Goal: Task Accomplishment & Management: Manage account settings

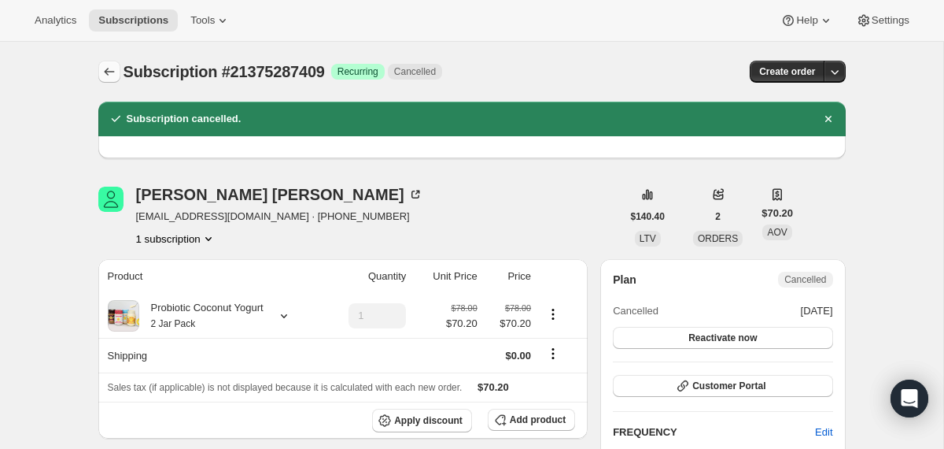
click at [110, 67] on icon "Subscriptions" at bounding box center [110, 72] width 16 height 16
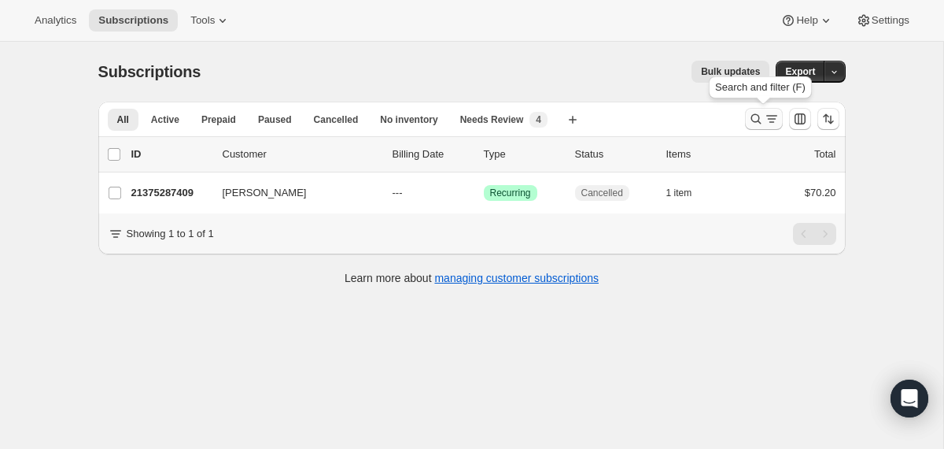
click at [760, 120] on icon "Search and filter results" at bounding box center [756, 119] width 16 height 16
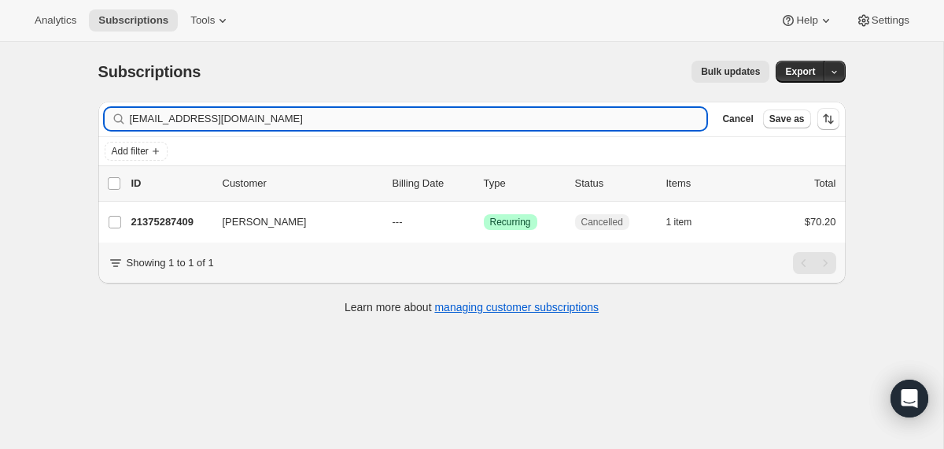
click at [584, 124] on input "[EMAIL_ADDRESS][DOMAIN_NAME]" at bounding box center [419, 119] width 578 height 22
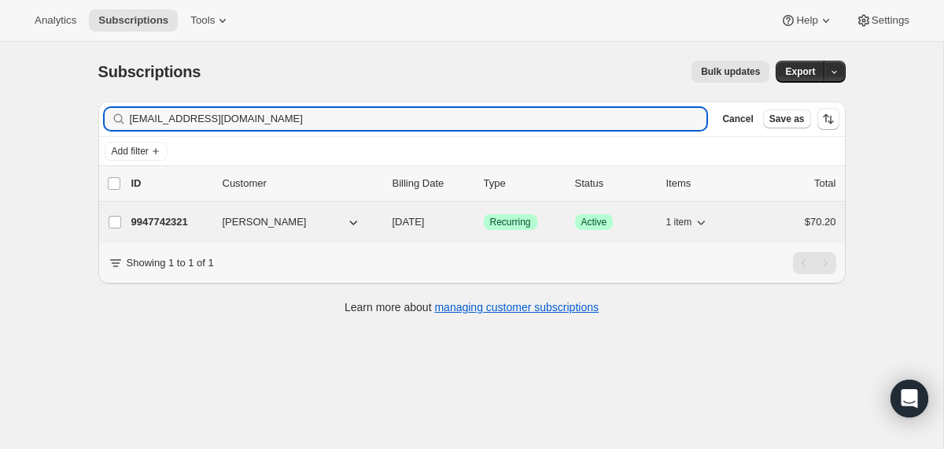
type input "[EMAIL_ADDRESS][DOMAIN_NAME]"
click at [382, 220] on div "9947742321 [PERSON_NAME] [DATE] Success Recurring Success Active 1 item $70.20" at bounding box center [483, 222] width 705 height 22
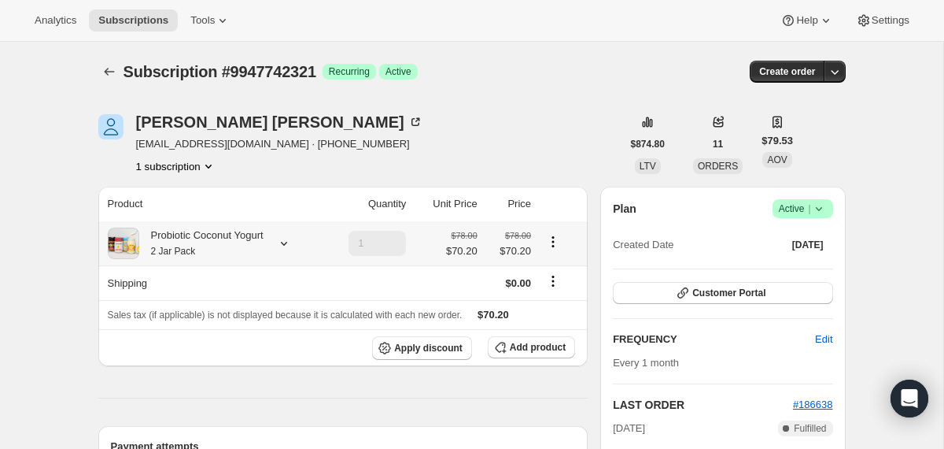
click at [220, 248] on div "Probiotic Coconut Yogurt 2 Jar Pack" at bounding box center [201, 242] width 124 height 31
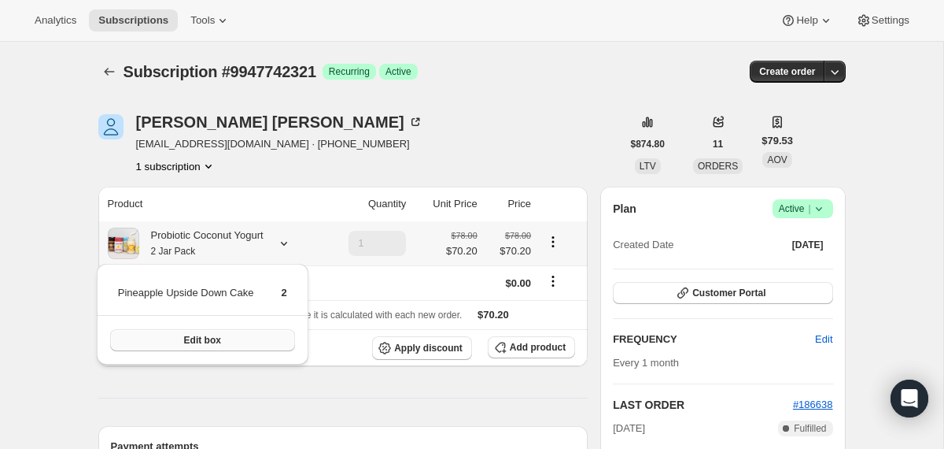
click at [220, 334] on span "Edit box" at bounding box center [202, 340] width 37 height 13
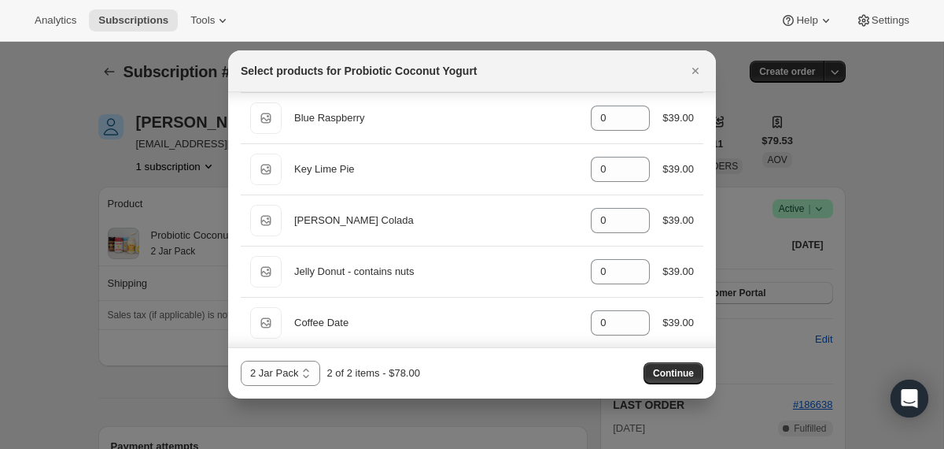
scroll to position [601, 0]
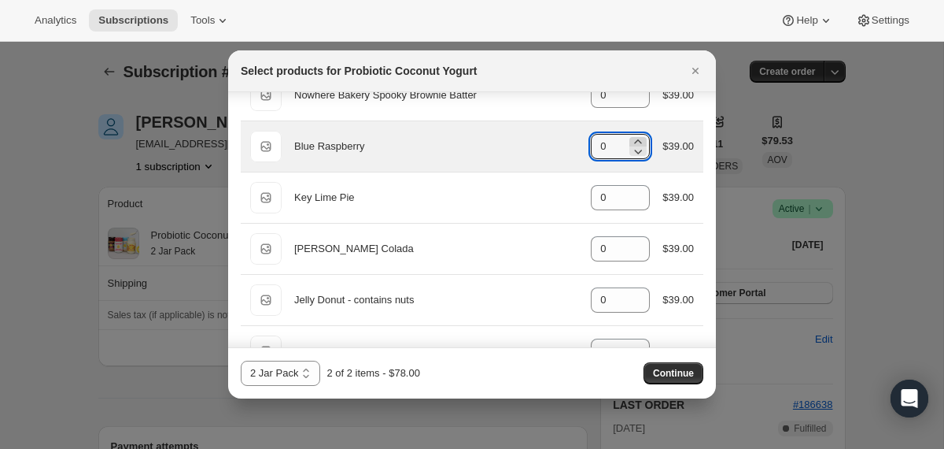
click at [634, 137] on icon ":r3hj:" at bounding box center [638, 142] width 16 height 16
type input "3"
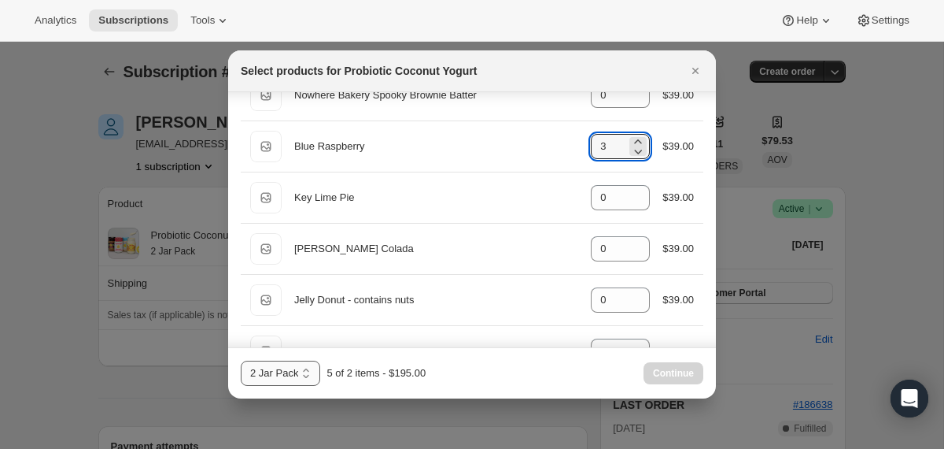
click at [307, 382] on select "2 Jar Pack 3 Jar Pack 4 Jar Pack" at bounding box center [280, 372] width 79 height 25
select select "gid://shopify/ProductVariant/40210939609201"
click at [241, 360] on select "2 Jar Pack 3 Jar Pack 4 Jar Pack" at bounding box center [280, 372] width 79 height 25
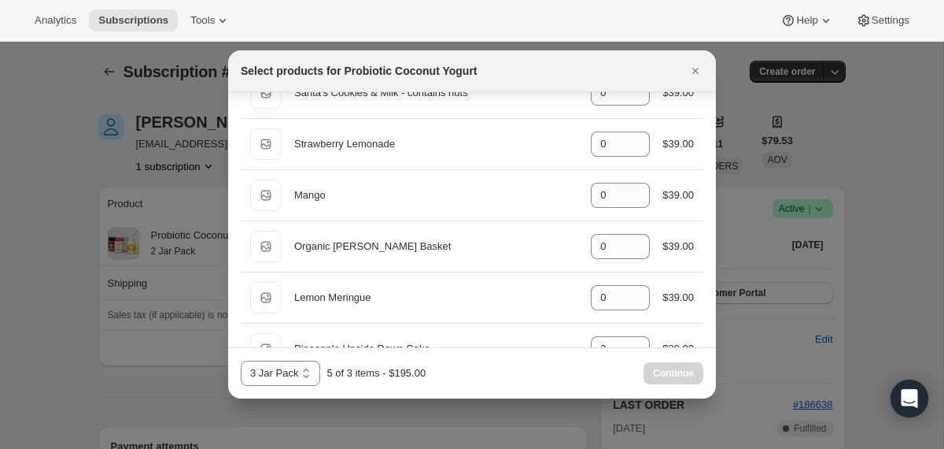
scroll to position [1257, 0]
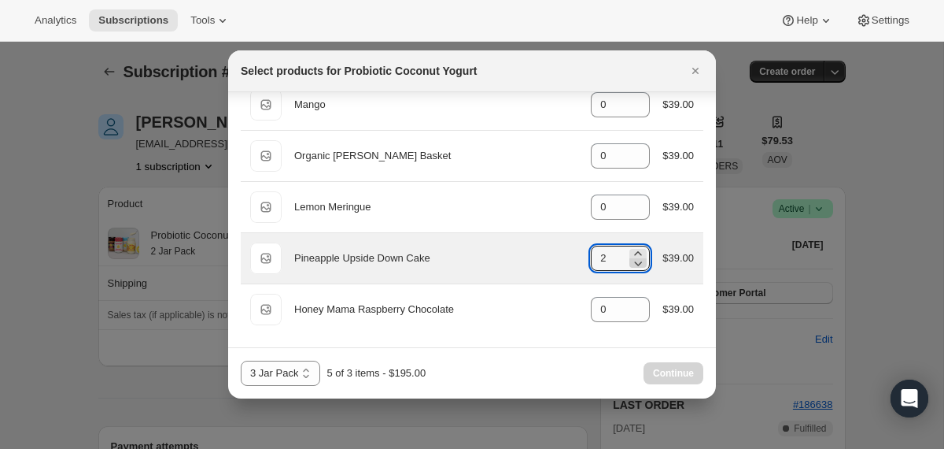
click at [635, 263] on icon ":r3hj:" at bounding box center [638, 263] width 16 height 16
type input "0"
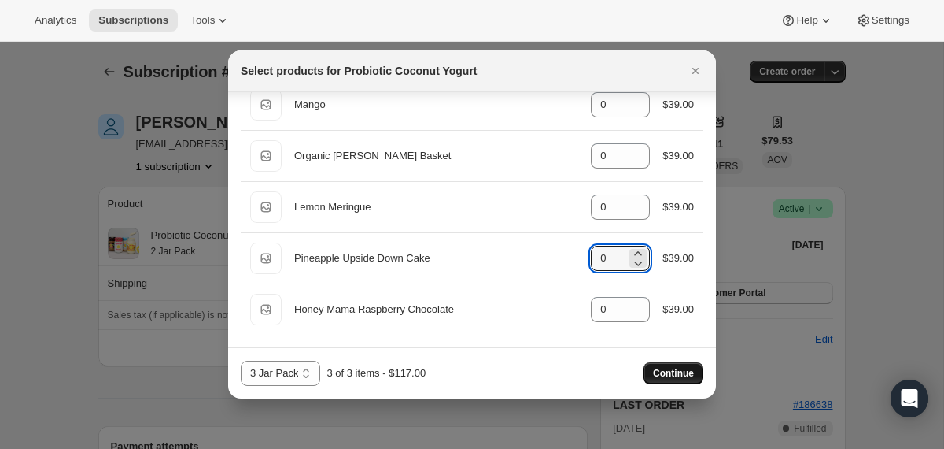
click at [650, 375] on button "Continue" at bounding box center [674, 373] width 60 height 22
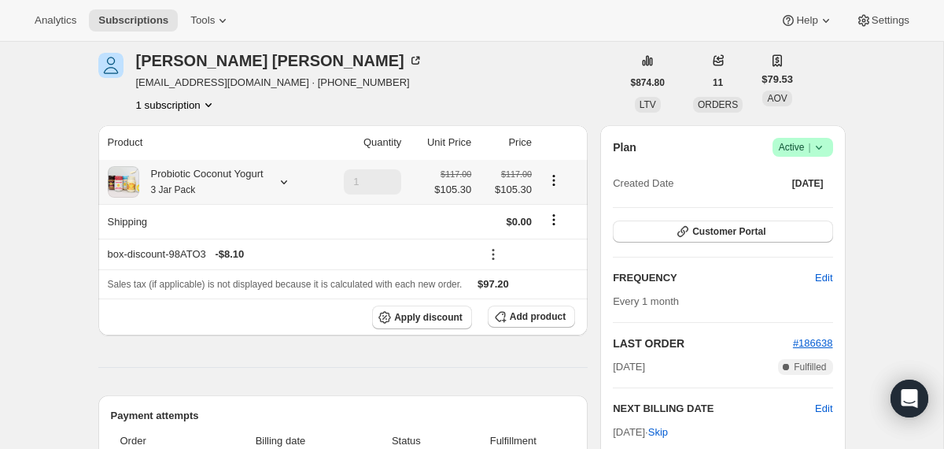
scroll to position [154, 0]
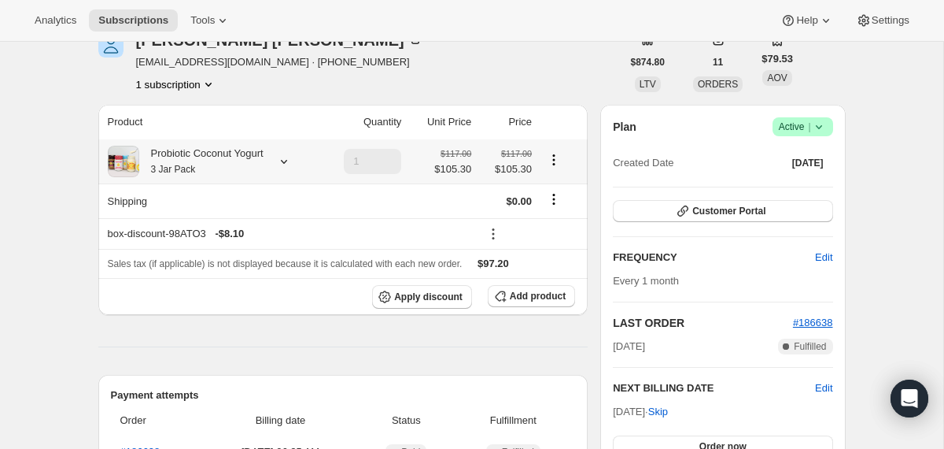
click at [264, 160] on div "Probiotic Coconut Yogurt 3 Jar Pack" at bounding box center [201, 161] width 124 height 31
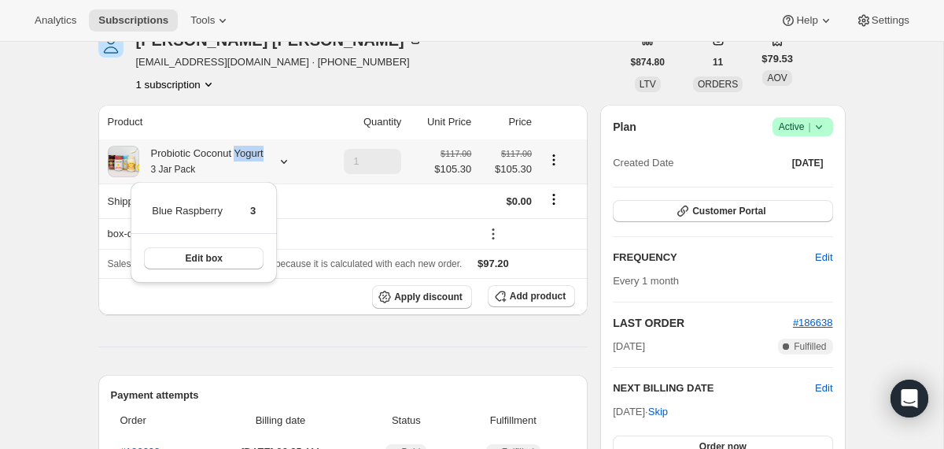
click at [264, 160] on div "Probiotic Coconut Yogurt 3 Jar Pack" at bounding box center [201, 161] width 124 height 31
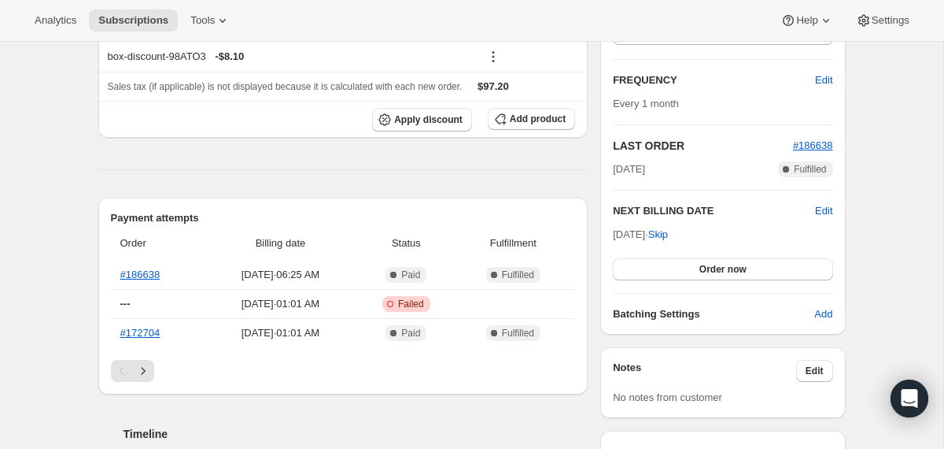
scroll to position [350, 0]
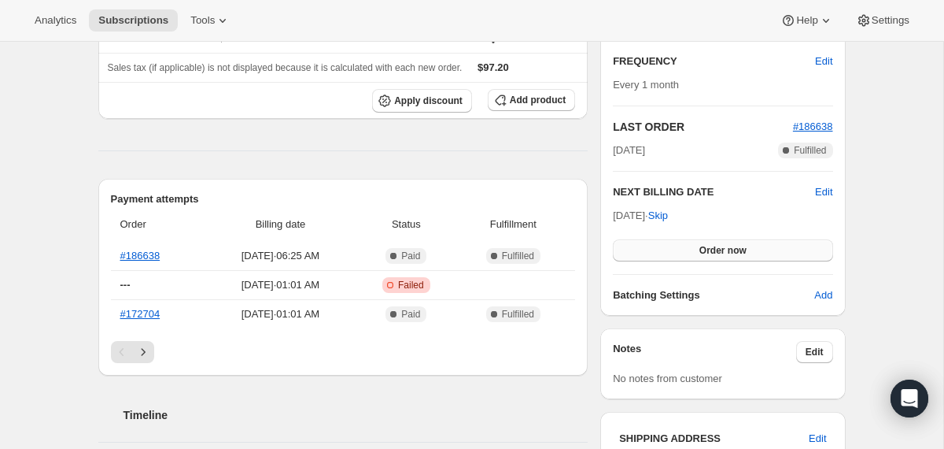
click at [641, 253] on button "Order now" at bounding box center [723, 250] width 220 height 22
click at [641, 253] on button "Click to confirm" at bounding box center [723, 250] width 220 height 22
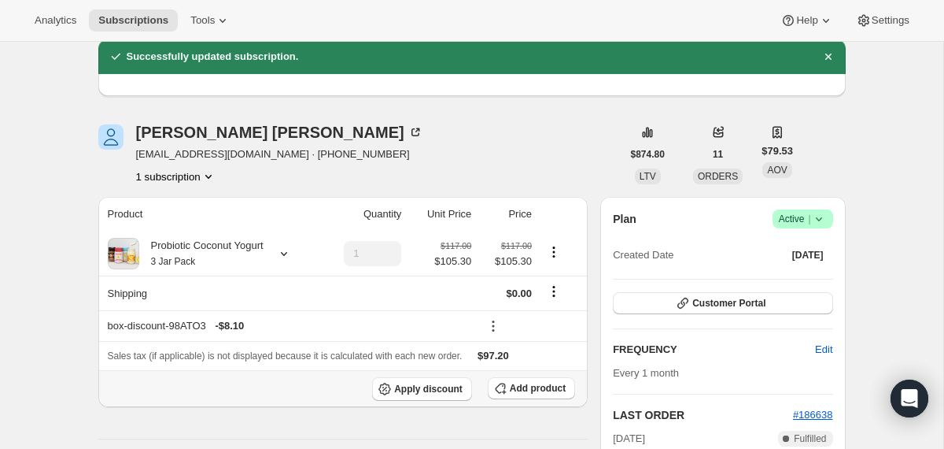
scroll to position [0, 0]
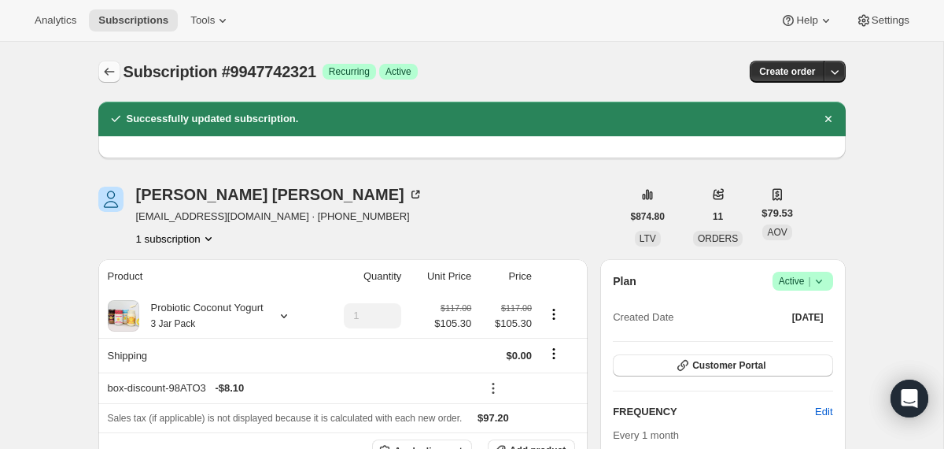
click at [105, 64] on button "Subscriptions" at bounding box center [109, 72] width 22 height 22
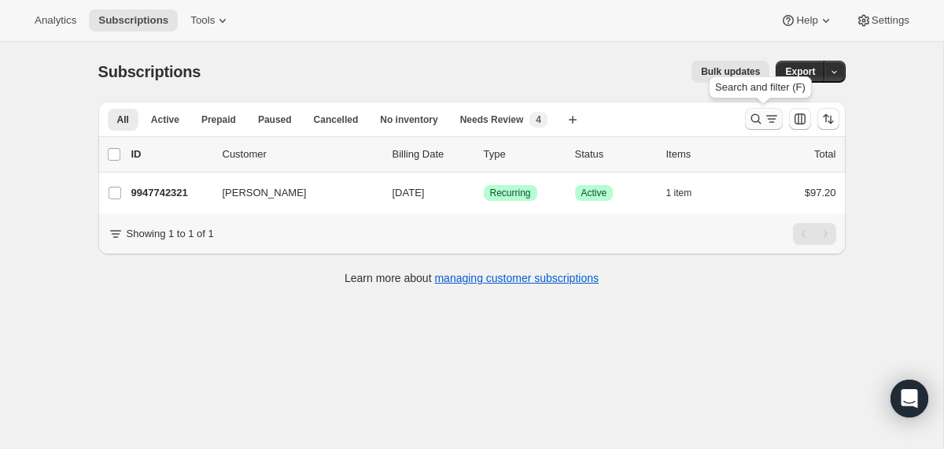
click at [752, 120] on icon "Search and filter results" at bounding box center [756, 119] width 10 height 10
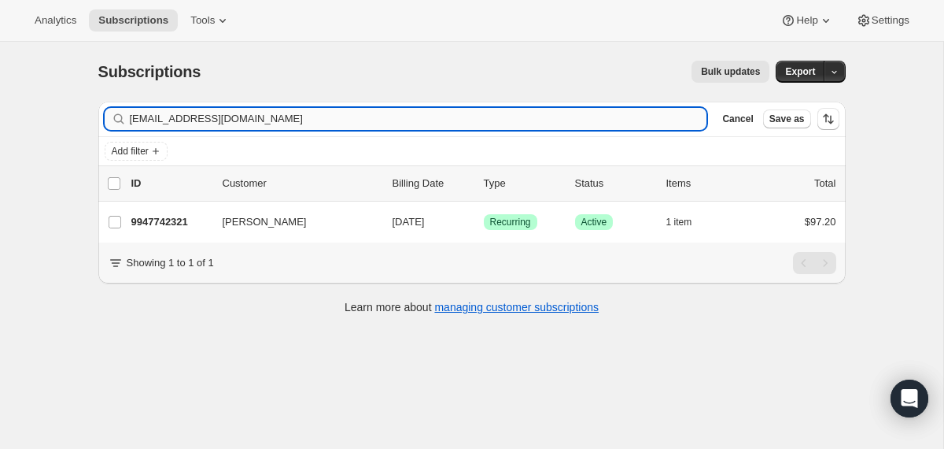
click at [478, 120] on input "[EMAIL_ADDRESS][DOMAIN_NAME]" at bounding box center [419, 119] width 578 height 22
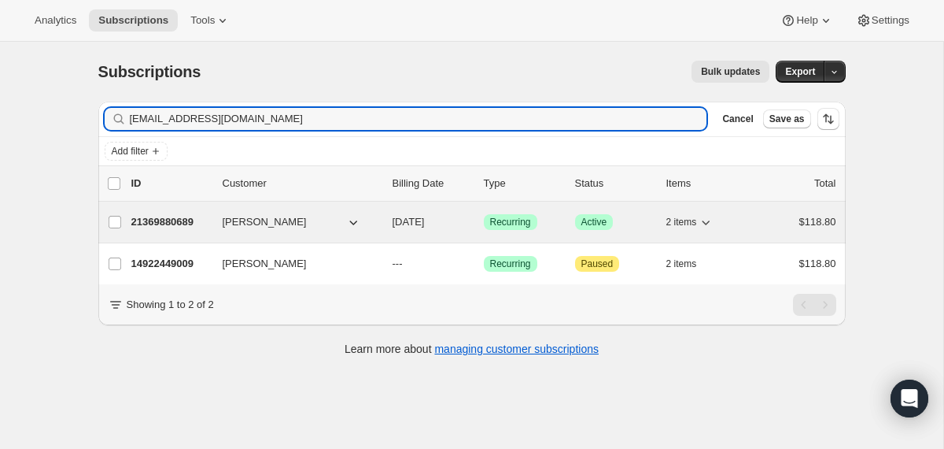
type input "[EMAIL_ADDRESS][DOMAIN_NAME]"
click at [387, 224] on div "21369880689 [PERSON_NAME] [DATE] Success Recurring Success Active 2 items $118.…" at bounding box center [483, 222] width 705 height 22
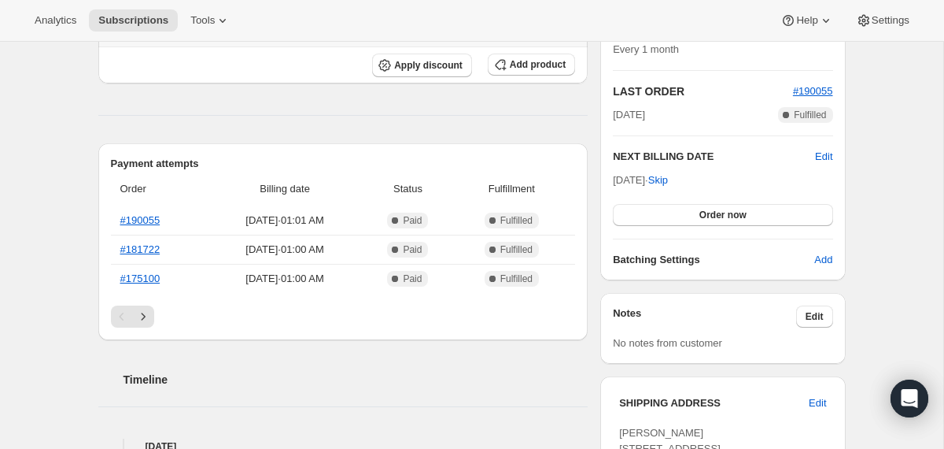
scroll to position [2, 0]
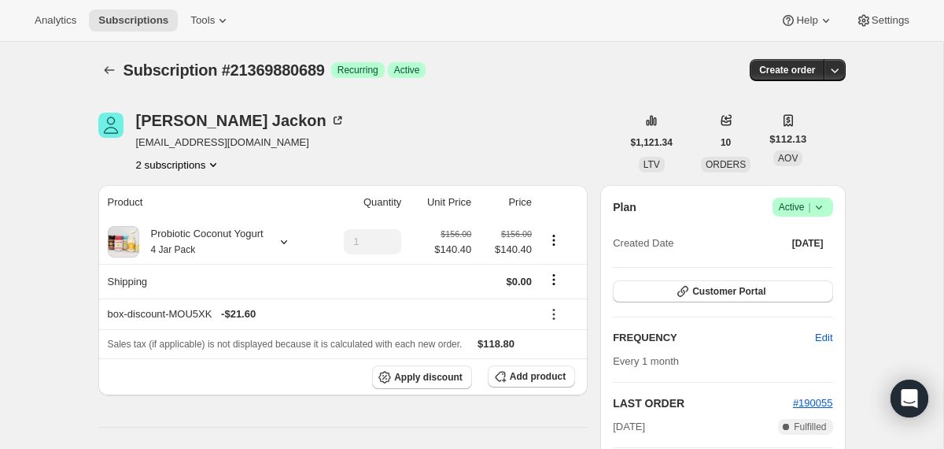
click at [821, 206] on icon at bounding box center [818, 207] width 6 height 4
click at [788, 272] on span "Cancel subscription" at bounding box center [796, 265] width 89 height 16
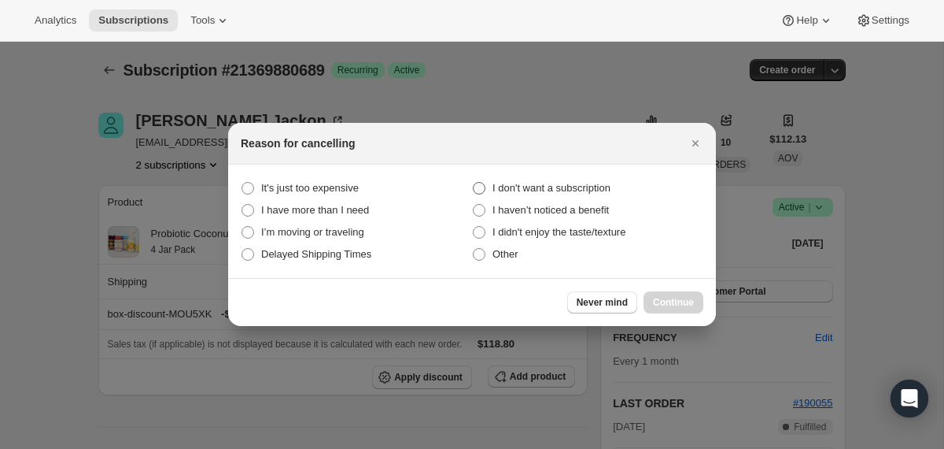
click at [568, 183] on span "I don't want a subscription" at bounding box center [552, 188] width 118 height 12
click at [474, 183] on subscription "I don't want a subscription" at bounding box center [473, 182] width 1 height 1
radio subscription "true"
click at [653, 298] on span "Continue" at bounding box center [673, 302] width 41 height 13
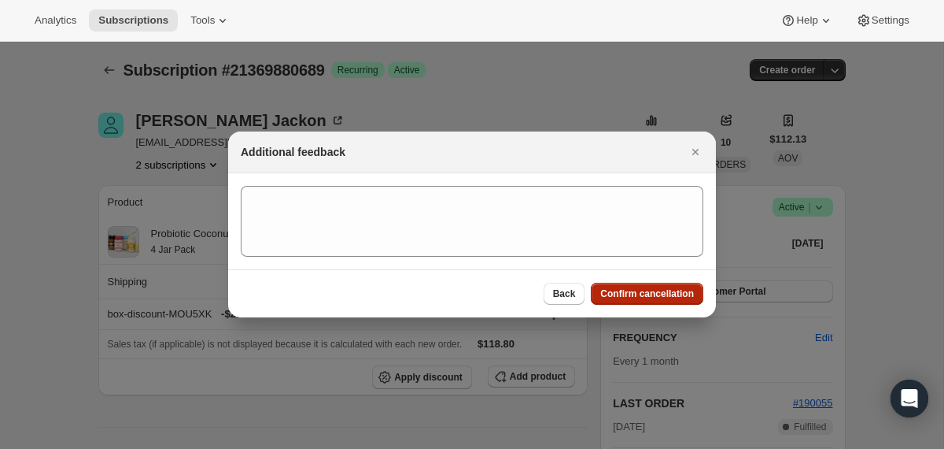
click at [652, 298] on span "Confirm cancellation" at bounding box center [647, 293] width 94 height 13
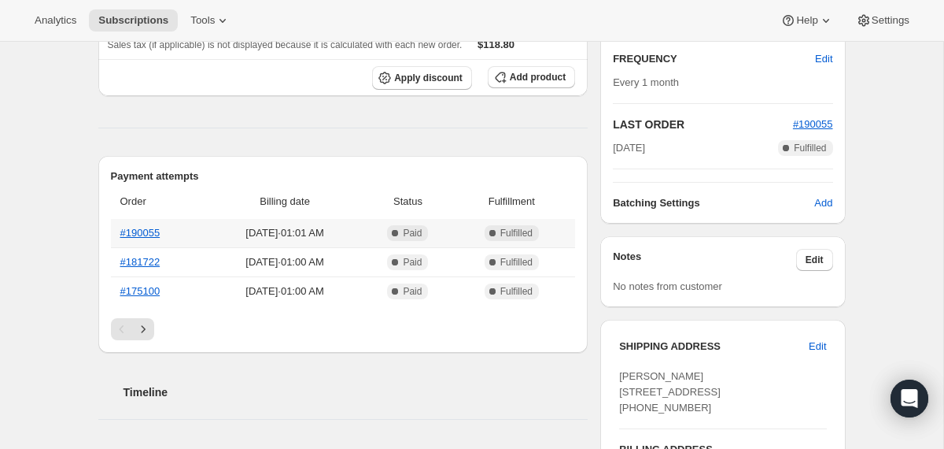
scroll to position [401, 0]
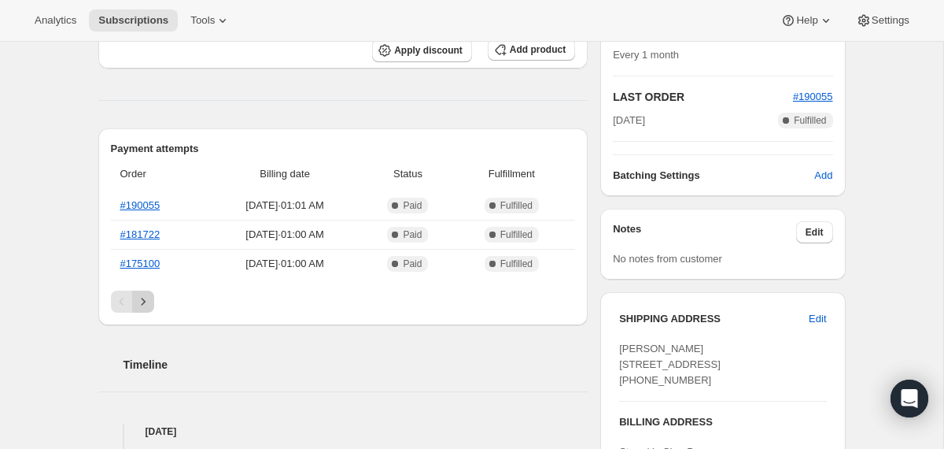
click at [138, 297] on icon "Next" at bounding box center [143, 302] width 16 height 16
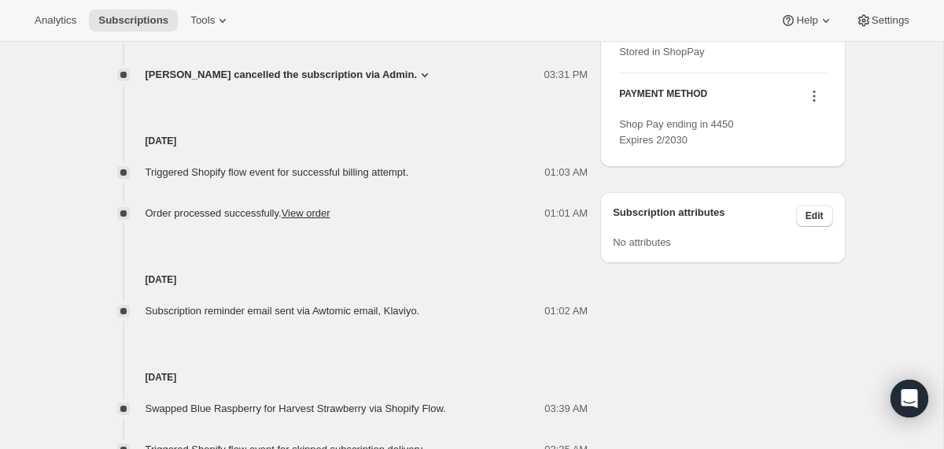
scroll to position [804, 0]
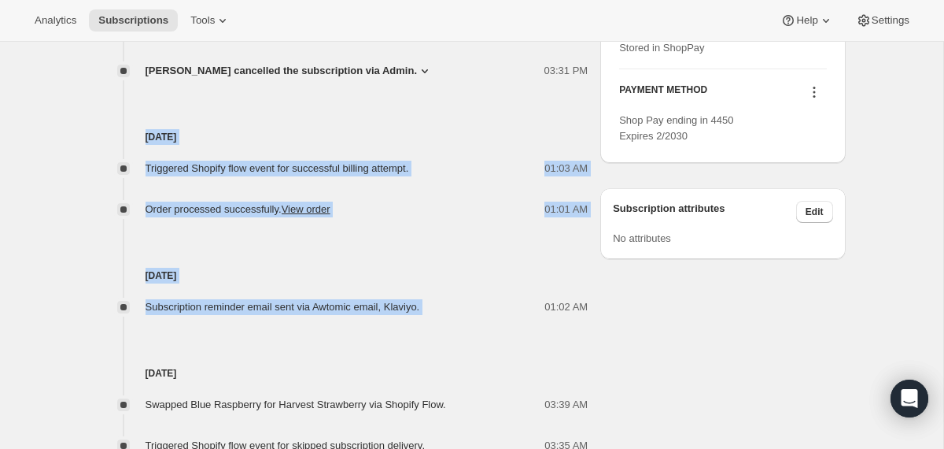
drag, startPoint x: 450, startPoint y: 304, endPoint x: 434, endPoint y: 105, distance: 199.7
click at [434, 105] on div "[DATE] Triggered Shopify flow event for cancelled subscription. 03:31 PM [PERSO…" at bounding box center [343, 353] width 490 height 724
copy div "[DATE] Triggered Shopify flow event for successful billing attempt. 01:03 AM Or…"
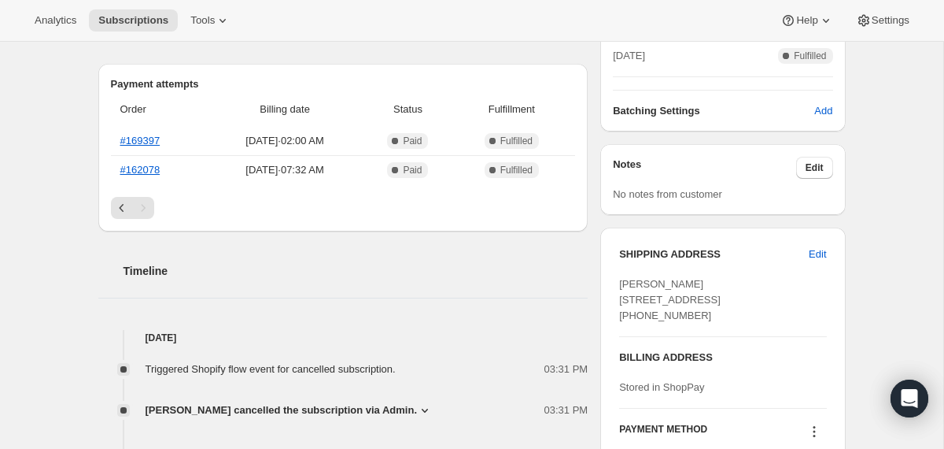
scroll to position [463, 0]
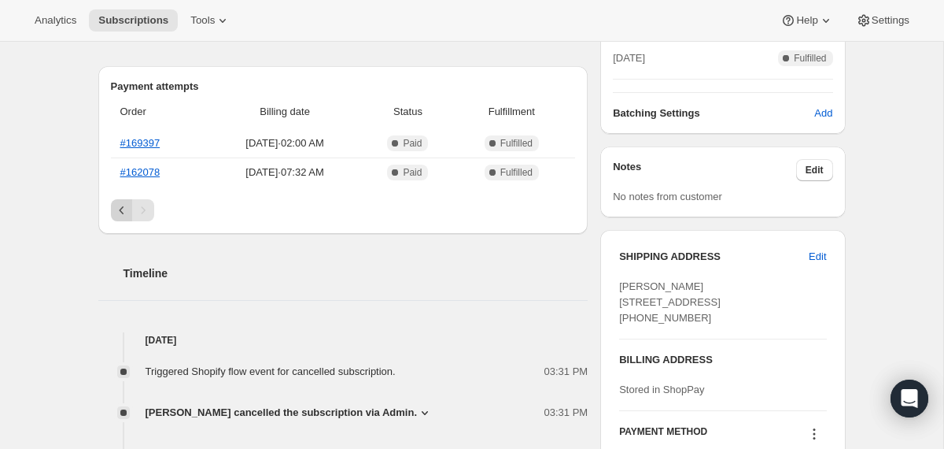
click at [117, 208] on icon "Previous" at bounding box center [122, 210] width 16 height 16
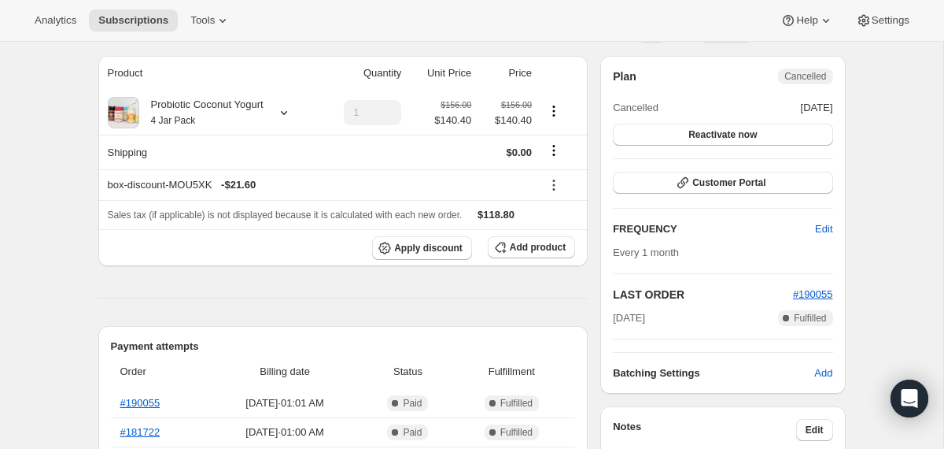
scroll to position [0, 0]
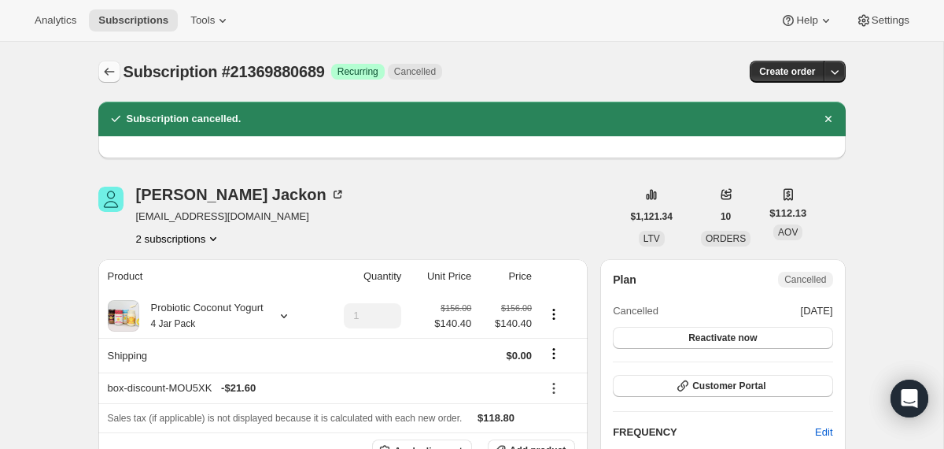
click at [113, 70] on icon "Subscriptions" at bounding box center [110, 72] width 16 height 16
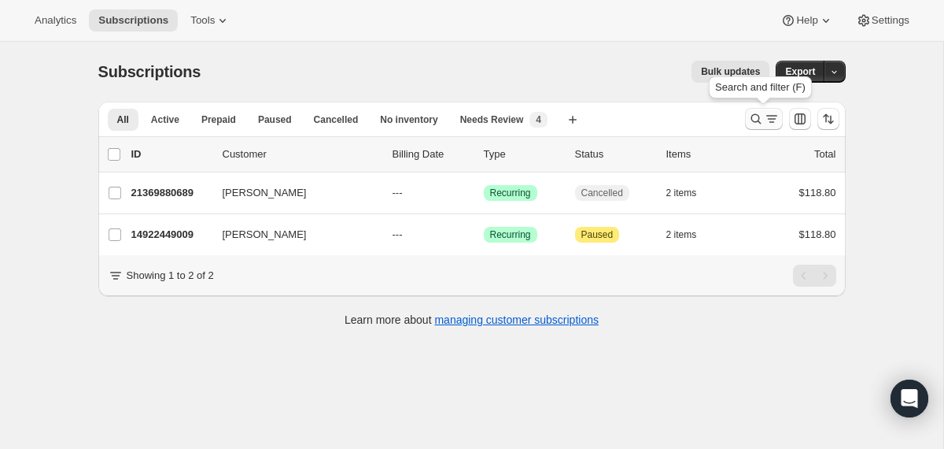
click at [757, 121] on icon "Search and filter results" at bounding box center [756, 119] width 10 height 10
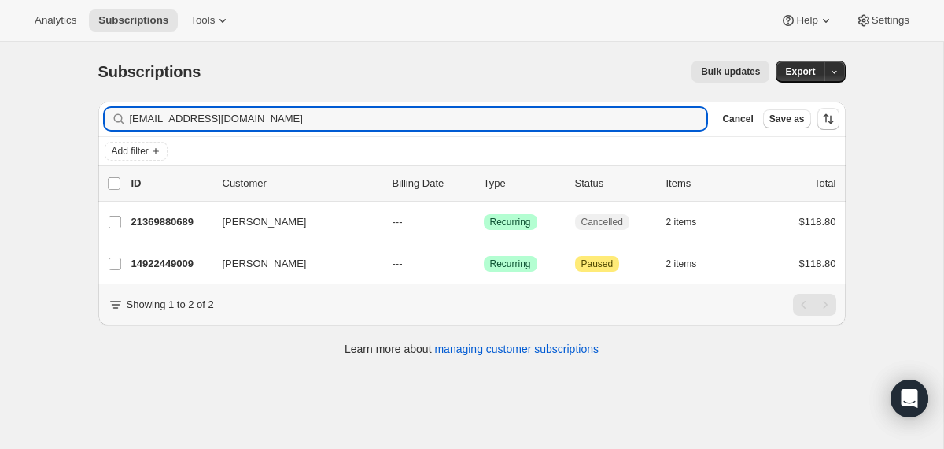
click at [542, 117] on input "[EMAIL_ADDRESS][DOMAIN_NAME]" at bounding box center [419, 119] width 578 height 22
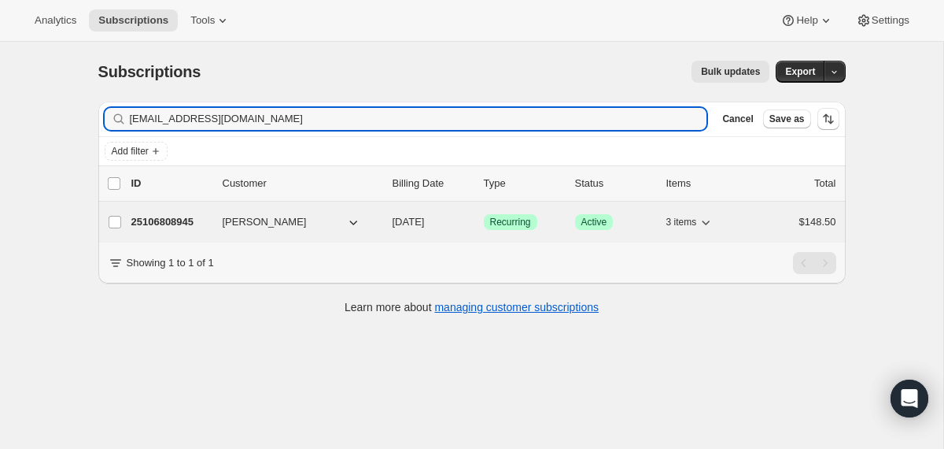
type input "[EMAIL_ADDRESS][DOMAIN_NAME]"
click at [382, 217] on div "25106808945 [PERSON_NAME] [DATE] Success Recurring Success Active 3 items $148.…" at bounding box center [483, 222] width 705 height 22
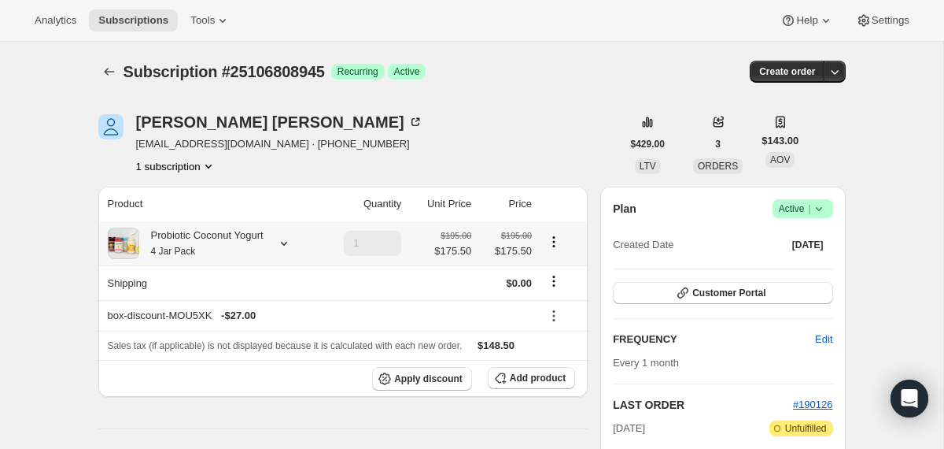
click at [249, 242] on div "Probiotic Coconut Yogurt 4 Jar Pack" at bounding box center [201, 242] width 124 height 31
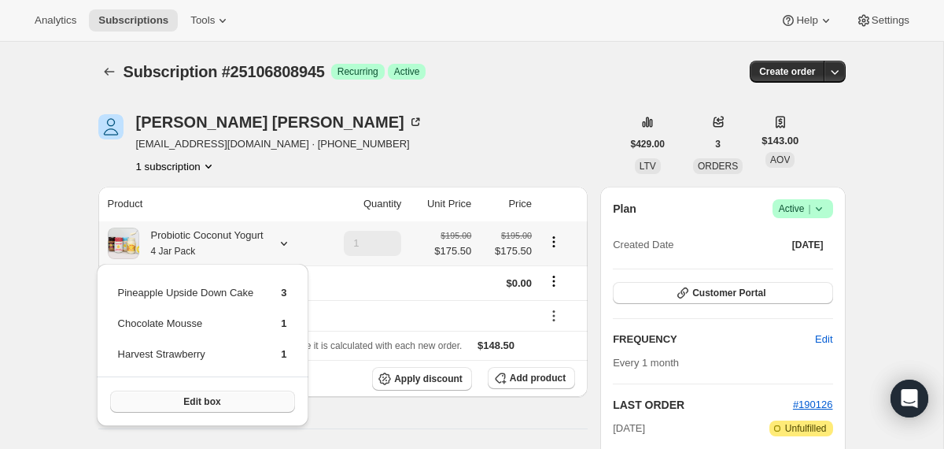
click at [257, 396] on button "Edit box" at bounding box center [202, 401] width 185 height 22
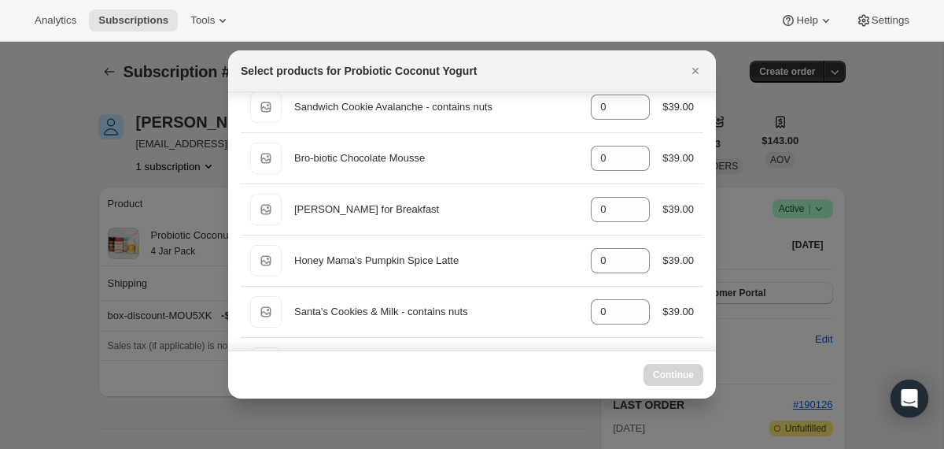
scroll to position [1100, 0]
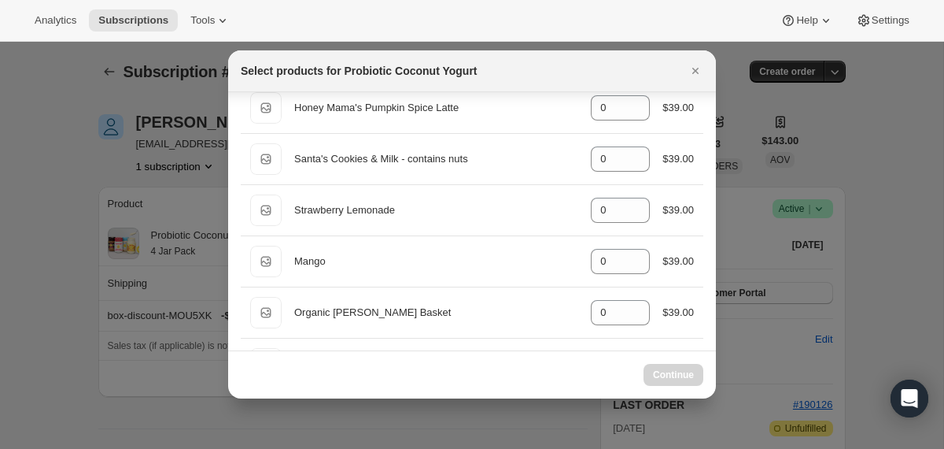
select select "gid://shopify/ProductVariant/40210939641969"
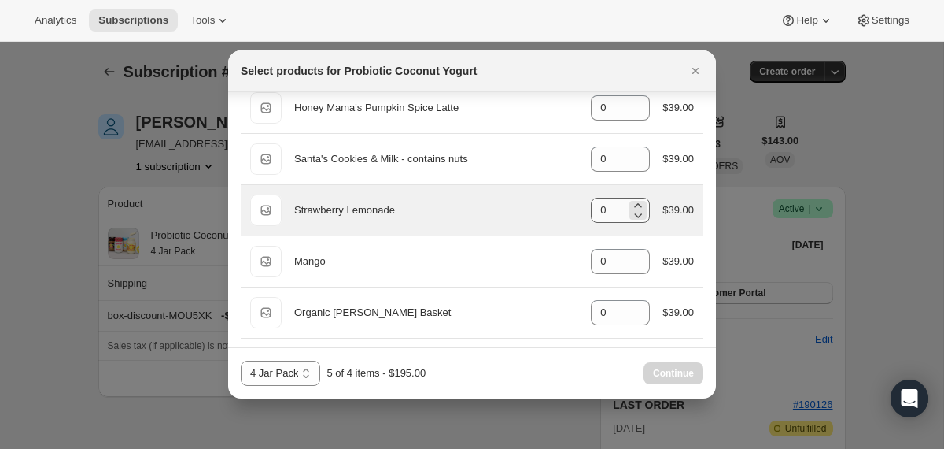
scroll to position [1257, 0]
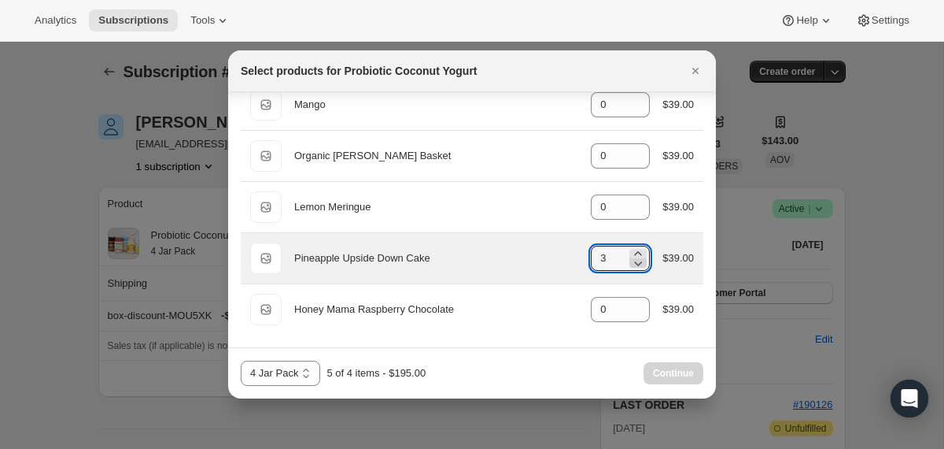
click at [639, 264] on icon ":r450:" at bounding box center [638, 263] width 16 height 16
type input "2"
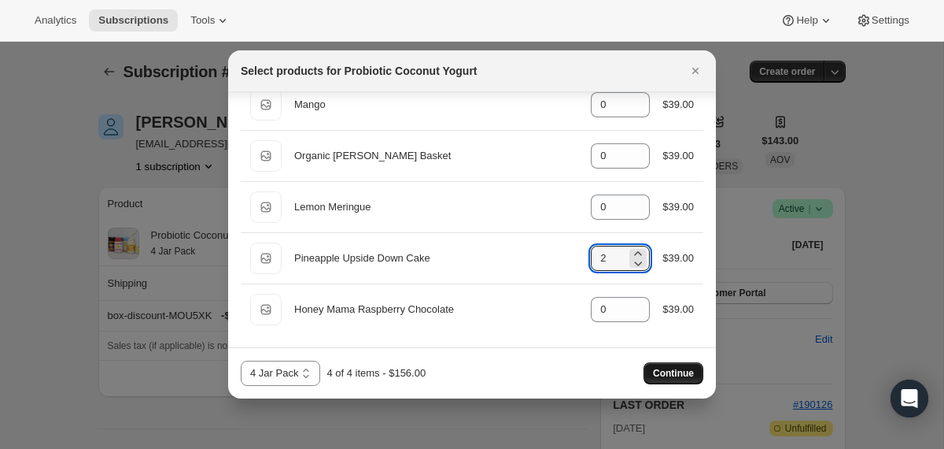
click at [664, 372] on span "Continue" at bounding box center [673, 373] width 41 height 13
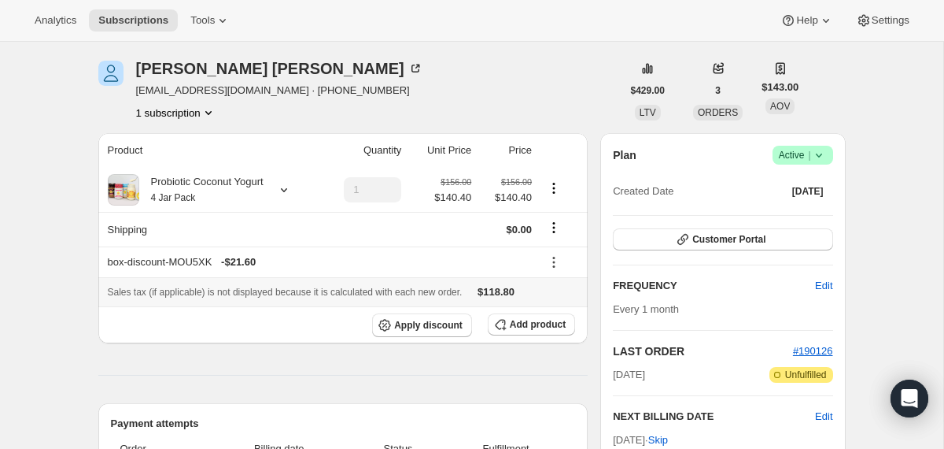
scroll to position [133, 0]
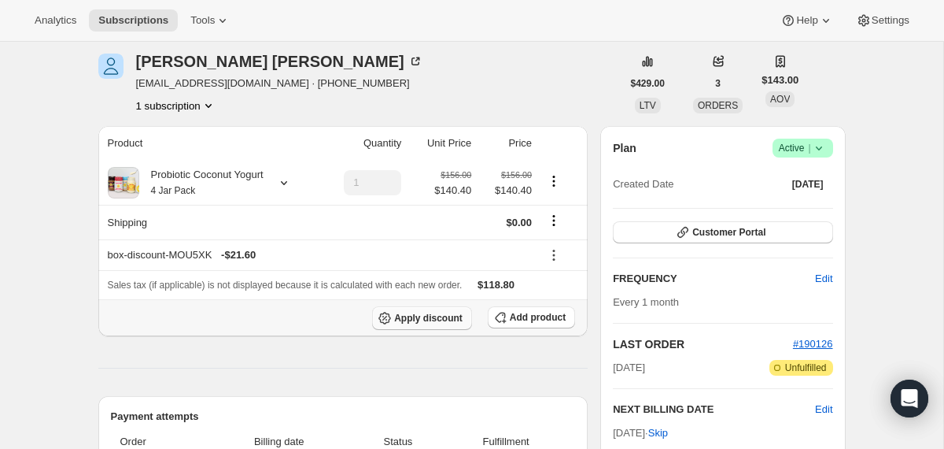
click at [442, 323] on span "Apply discount" at bounding box center [428, 318] width 68 height 13
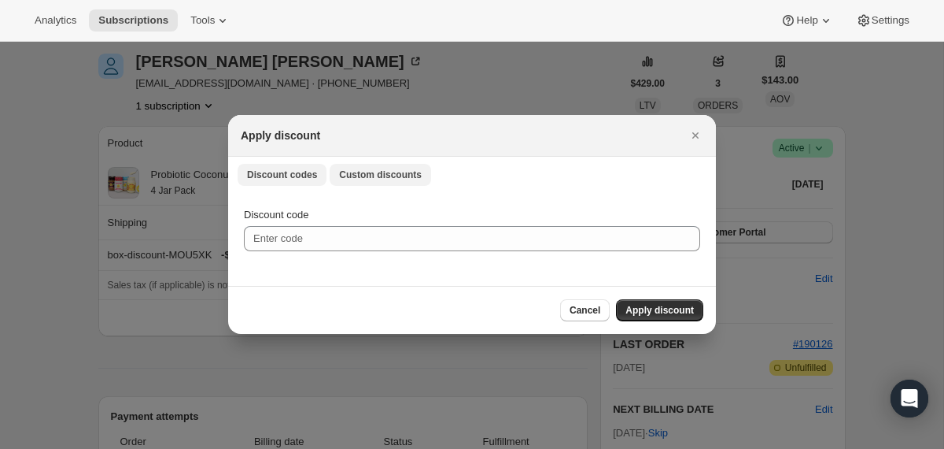
click at [375, 171] on span "Custom discounts" at bounding box center [380, 174] width 83 height 13
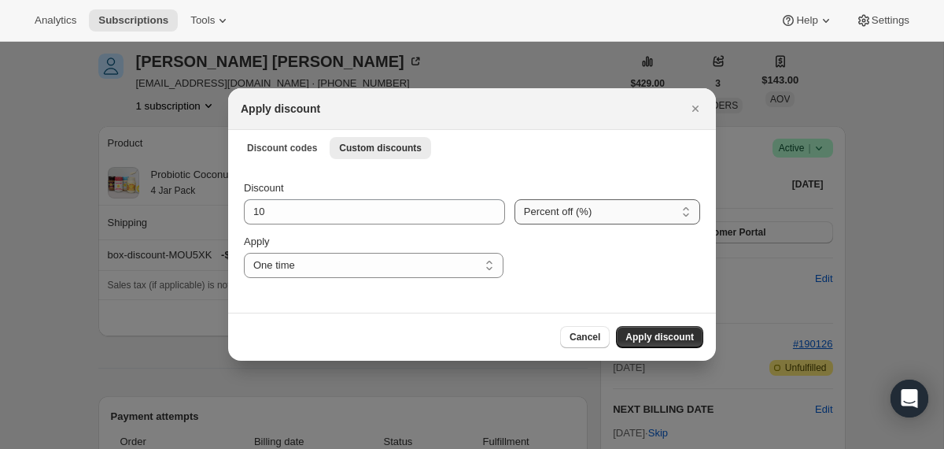
click at [555, 210] on select "Percent off (%) Amount off ($)" at bounding box center [608, 211] width 186 height 25
select select "fixed"
click at [515, 199] on select "Percent off (%) Amount off ($)" at bounding box center [608, 211] width 186 height 25
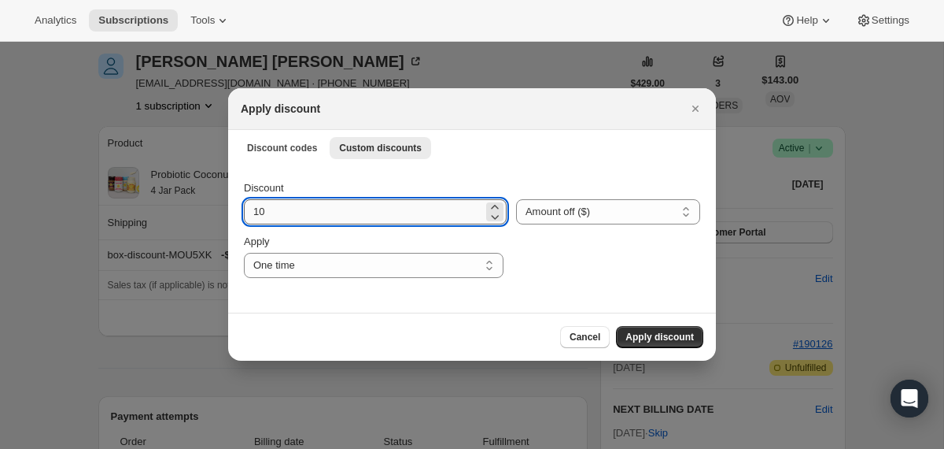
click at [408, 212] on input "10" at bounding box center [363, 211] width 239 height 25
type input "29.7"
click at [667, 341] on span "Apply discount" at bounding box center [660, 337] width 68 height 13
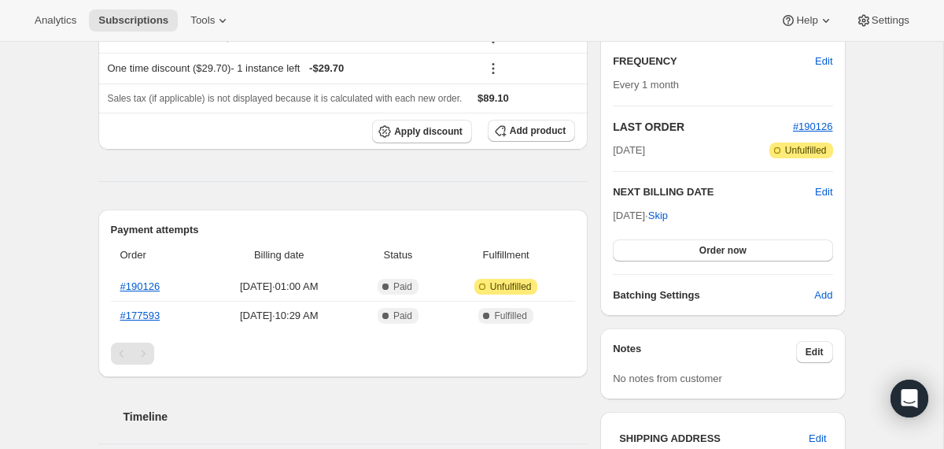
scroll to position [386, 0]
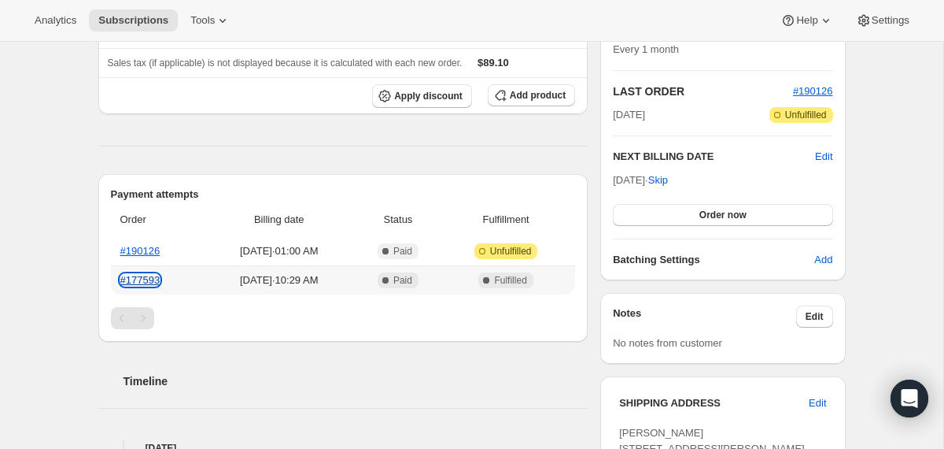
click at [140, 279] on link "#177593" at bounding box center [140, 280] width 40 height 12
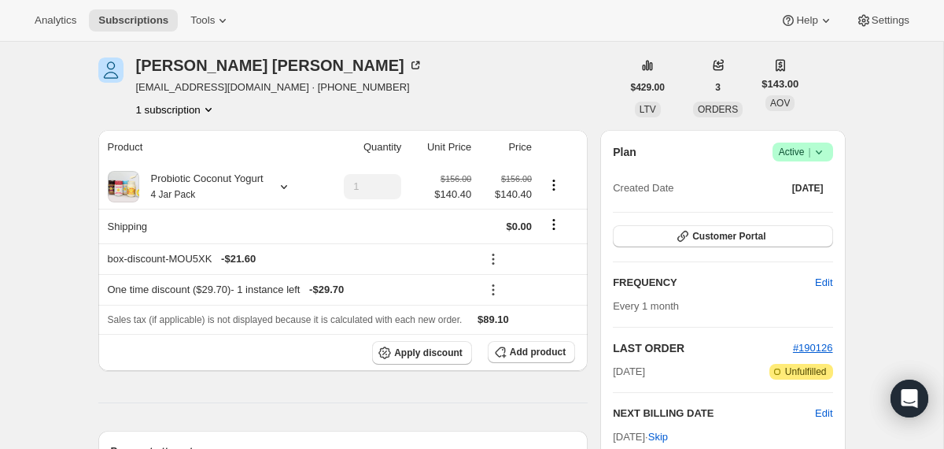
scroll to position [0, 0]
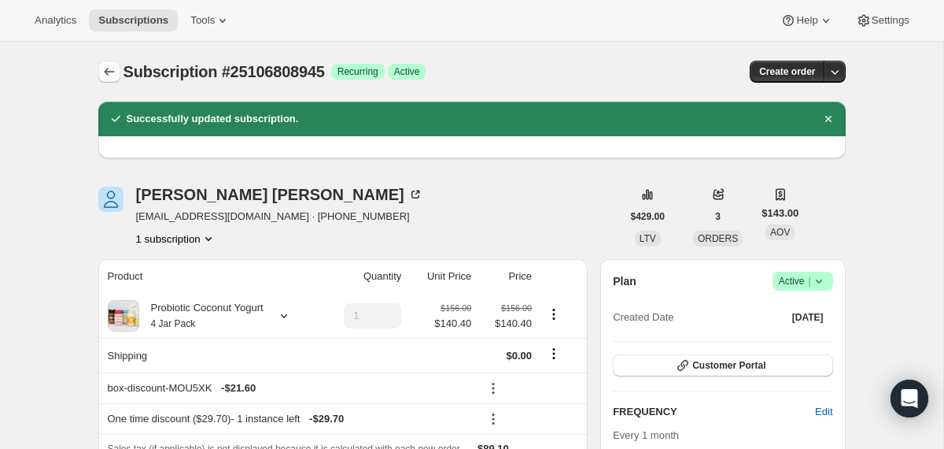
click at [114, 66] on icon "Subscriptions" at bounding box center [110, 72] width 16 height 16
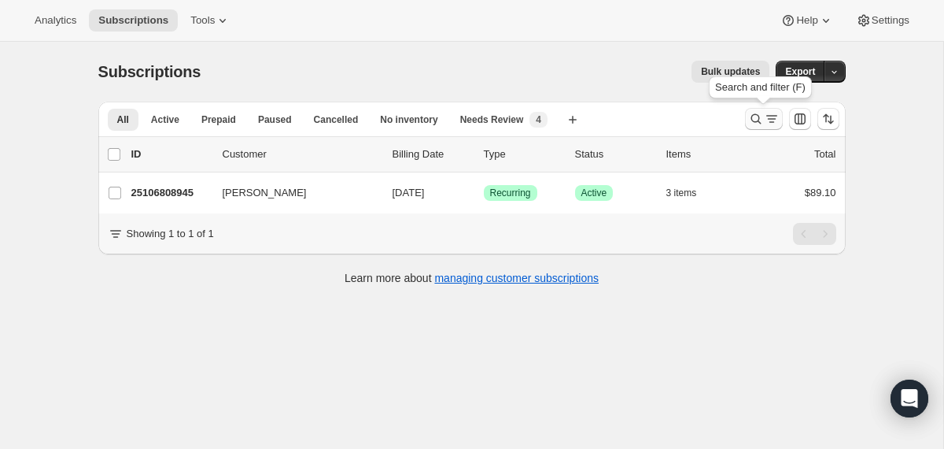
click at [752, 120] on icon "Search and filter results" at bounding box center [756, 119] width 16 height 16
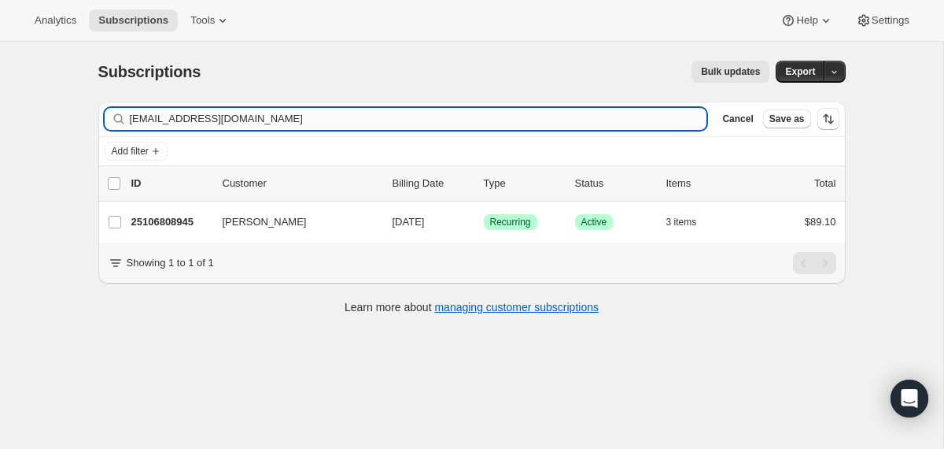
click at [537, 125] on input "[EMAIL_ADDRESS][DOMAIN_NAME]" at bounding box center [419, 119] width 578 height 22
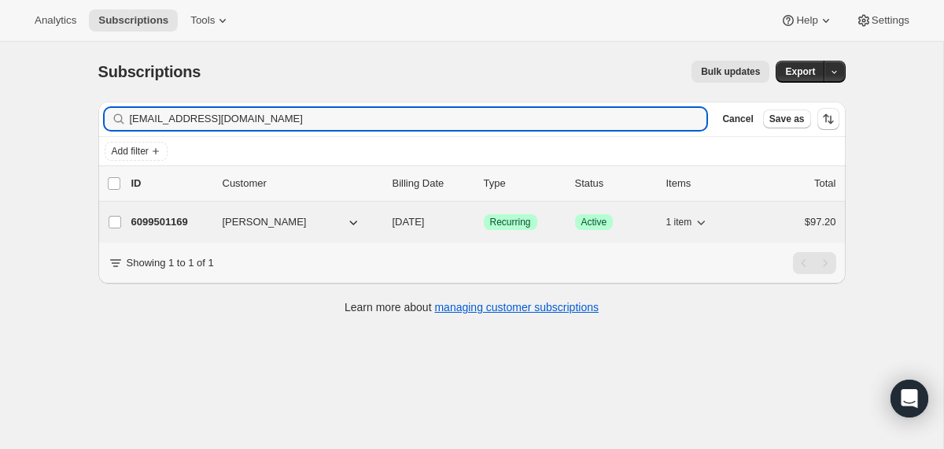
type input "[EMAIL_ADDRESS][DOMAIN_NAME]"
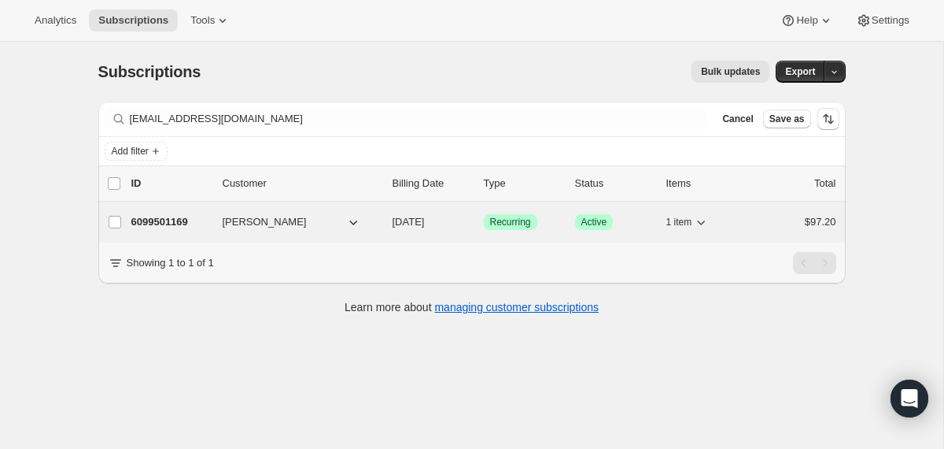
click at [390, 231] on div "6099501169 [PERSON_NAME] [DATE] Success Recurring Success Active 1 item $97.20" at bounding box center [483, 222] width 705 height 22
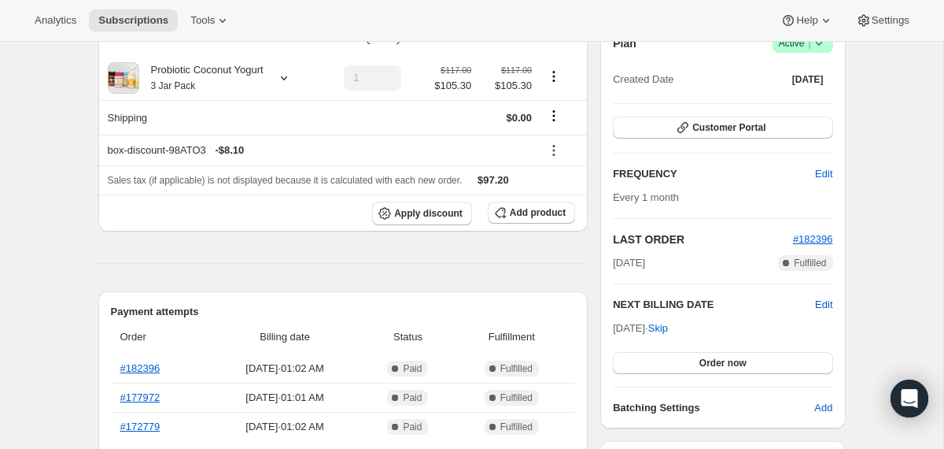
scroll to position [284, 0]
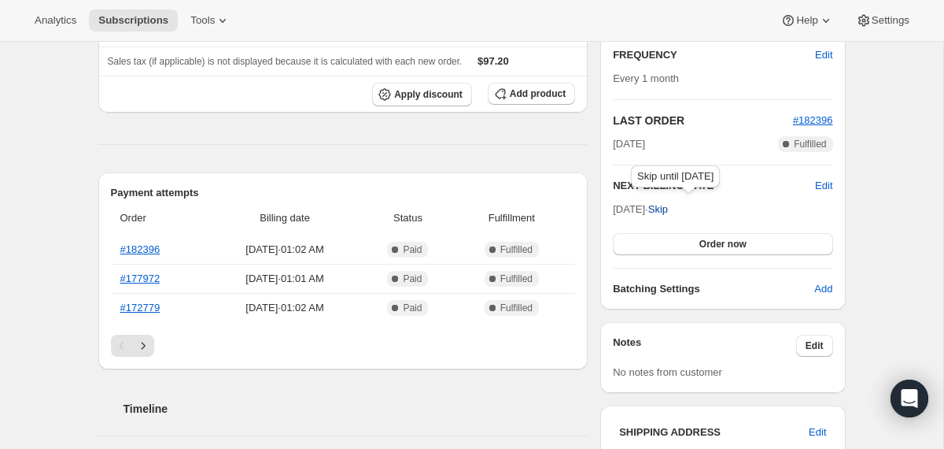
click at [668, 212] on span "Skip" at bounding box center [658, 209] width 20 height 16
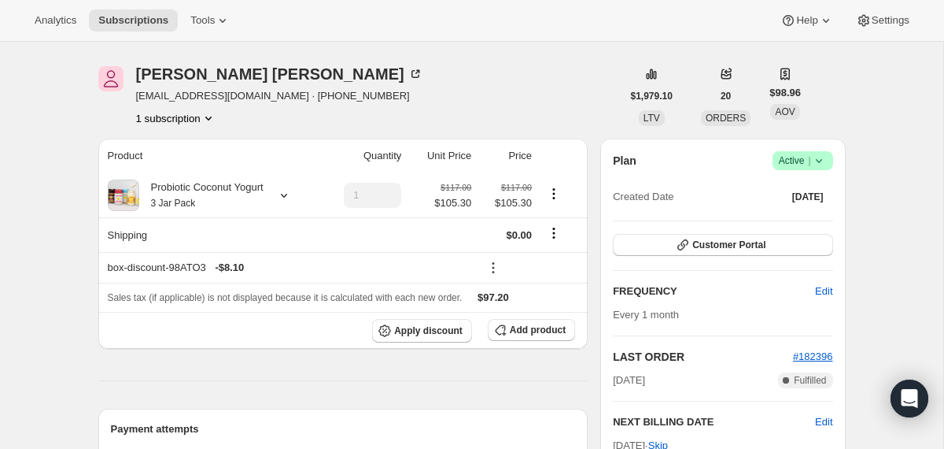
scroll to position [0, 0]
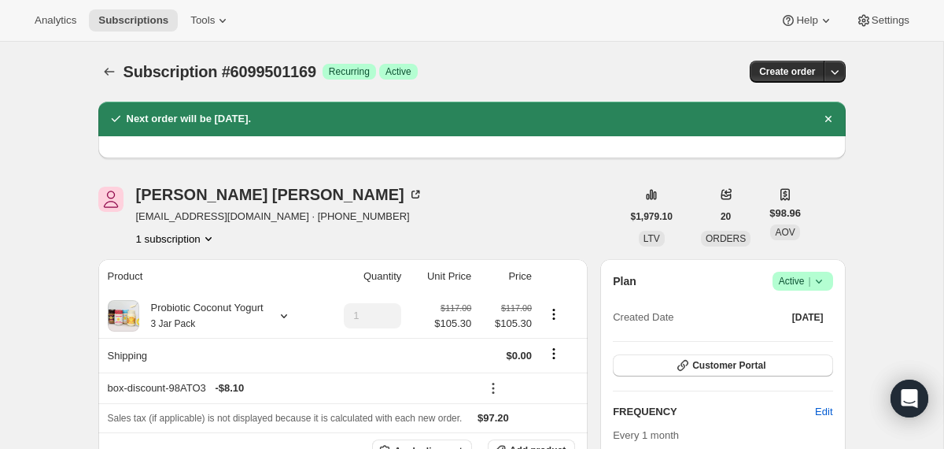
click at [107, 67] on icon "Subscriptions" at bounding box center [110, 72] width 16 height 16
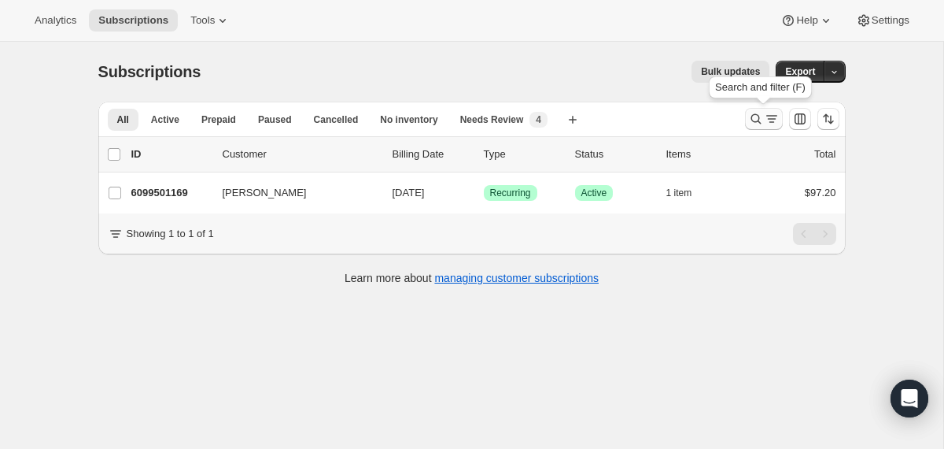
click at [752, 116] on icon "Search and filter results" at bounding box center [756, 119] width 10 height 10
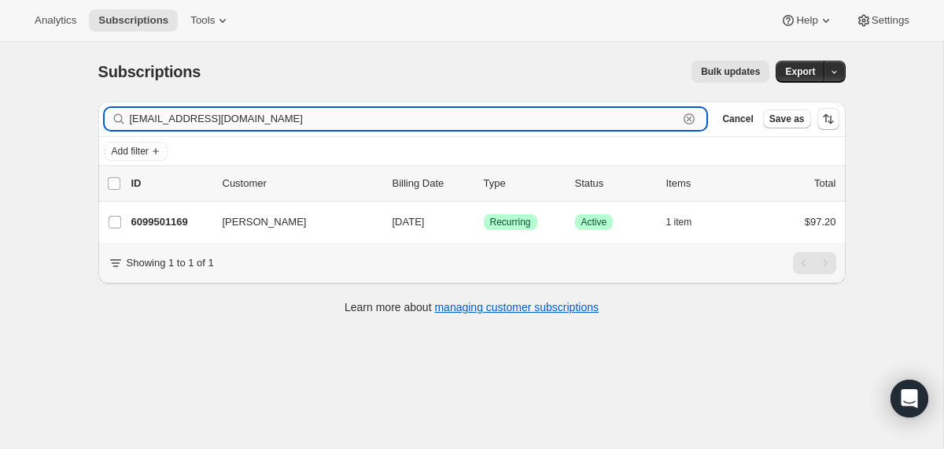
click at [575, 116] on input "[EMAIL_ADDRESS][DOMAIN_NAME]" at bounding box center [404, 119] width 549 height 22
paste input "[EMAIL_ADDRESS]"
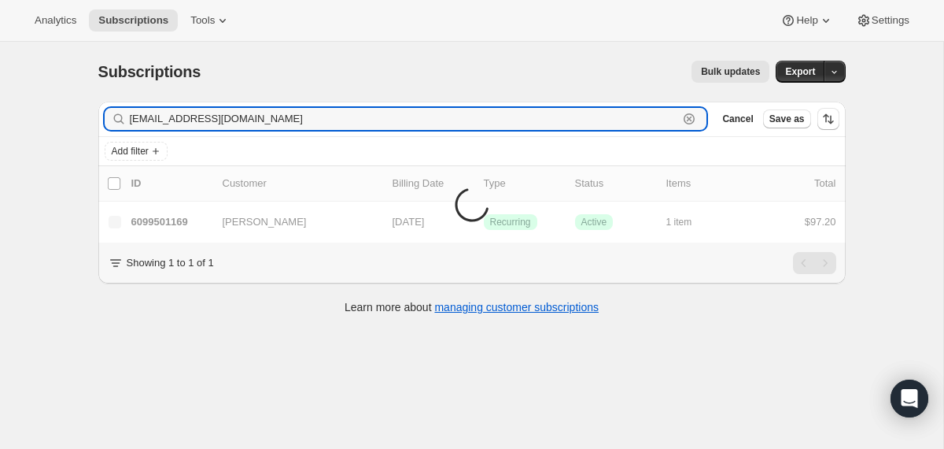
type input "[EMAIL_ADDRESS][DOMAIN_NAME]"
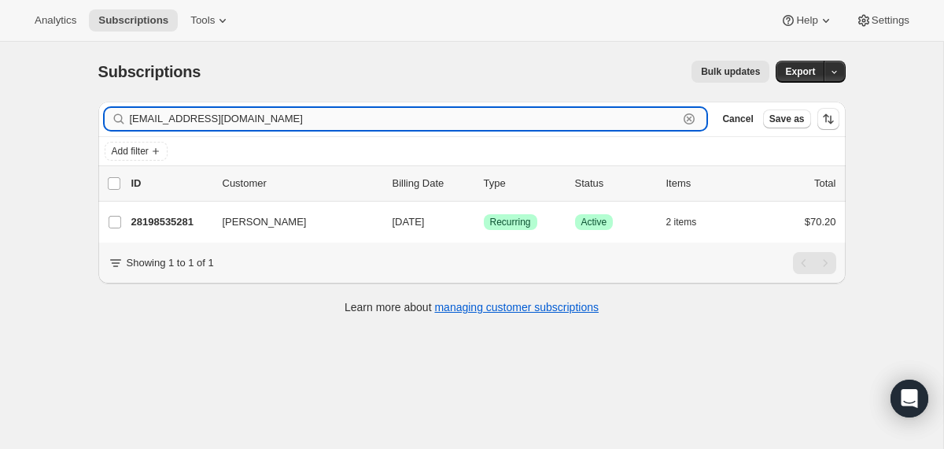
click at [503, 115] on input "[EMAIL_ADDRESS][DOMAIN_NAME]" at bounding box center [404, 119] width 549 height 22
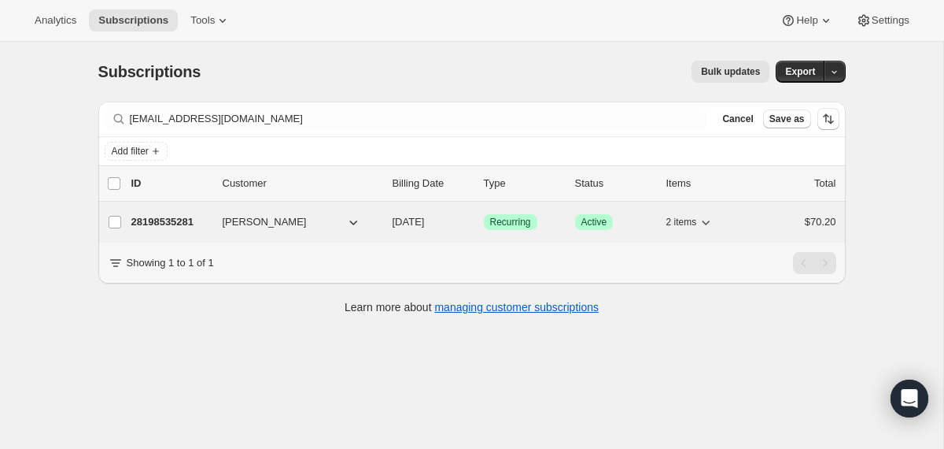
click at [361, 225] on button "[PERSON_NAME]" at bounding box center [291, 221] width 157 height 25
click at [397, 226] on span "[DATE]" at bounding box center [409, 222] width 32 height 12
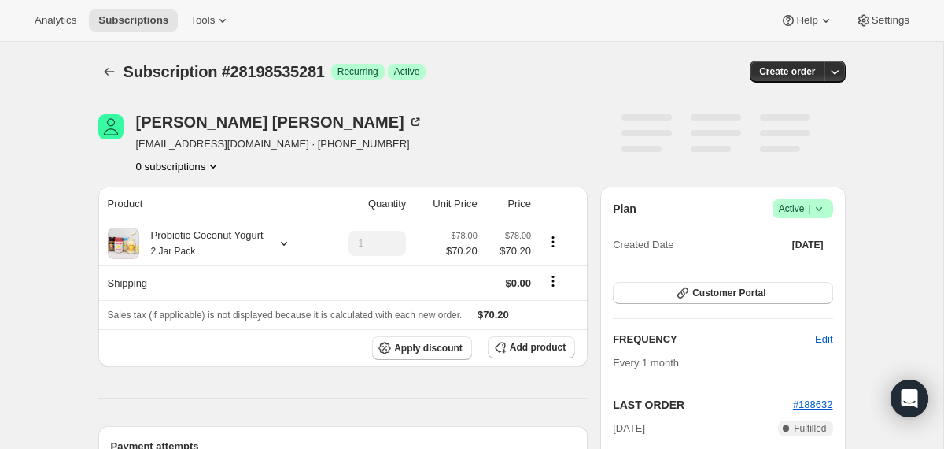
click at [815, 214] on icon at bounding box center [819, 209] width 16 height 16
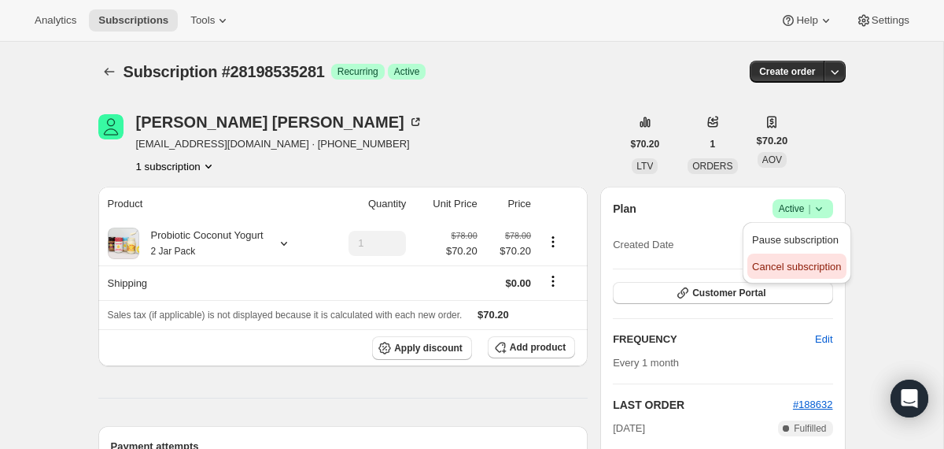
click at [795, 268] on span "Cancel subscription" at bounding box center [796, 266] width 89 height 12
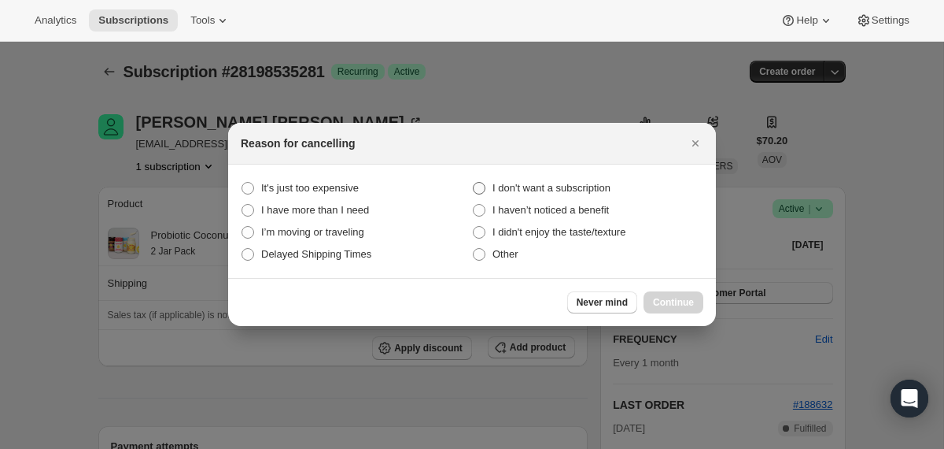
click at [581, 183] on span "I don't want a subscription" at bounding box center [552, 188] width 118 height 12
click at [474, 183] on subscription "I don't want a subscription" at bounding box center [473, 182] width 1 height 1
radio subscription "true"
click at [658, 301] on span "Continue" at bounding box center [673, 302] width 41 height 13
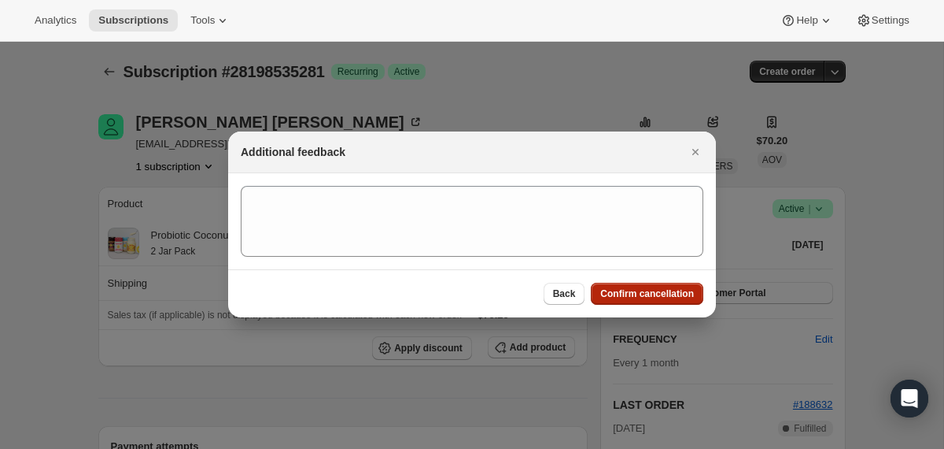
click at [658, 301] on button "Confirm cancellation" at bounding box center [647, 294] width 113 height 22
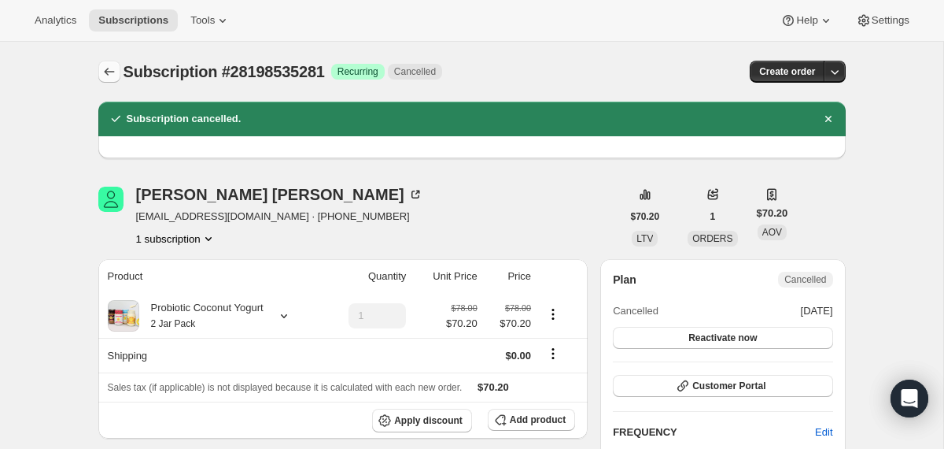
click at [109, 73] on icon "Subscriptions" at bounding box center [110, 72] width 16 height 16
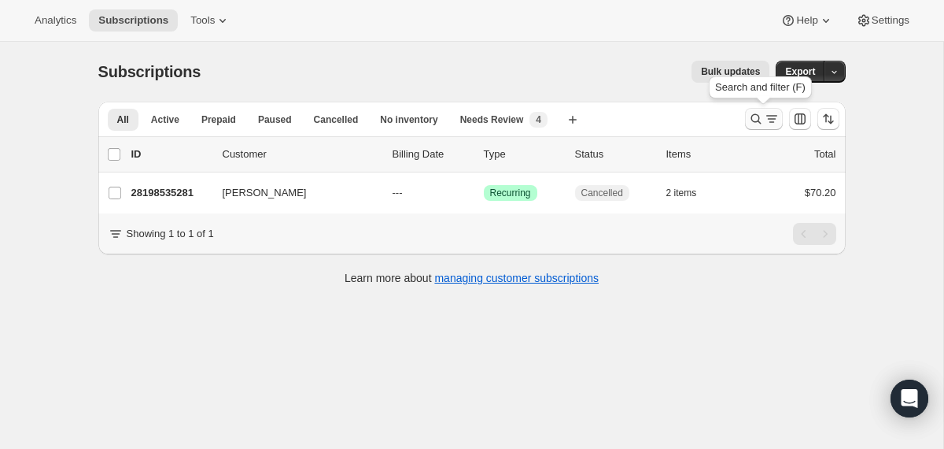
click at [748, 124] on icon "Search and filter results" at bounding box center [756, 119] width 16 height 16
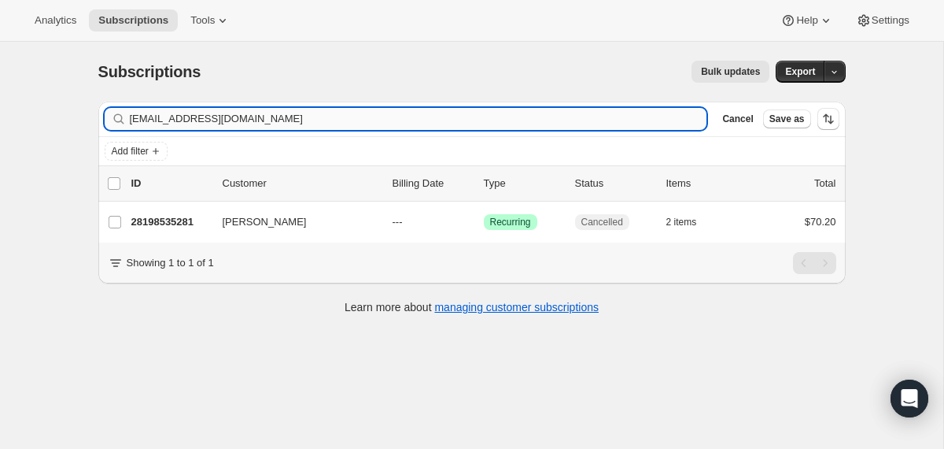
click at [563, 122] on input "[EMAIL_ADDRESS][DOMAIN_NAME]" at bounding box center [419, 119] width 578 height 22
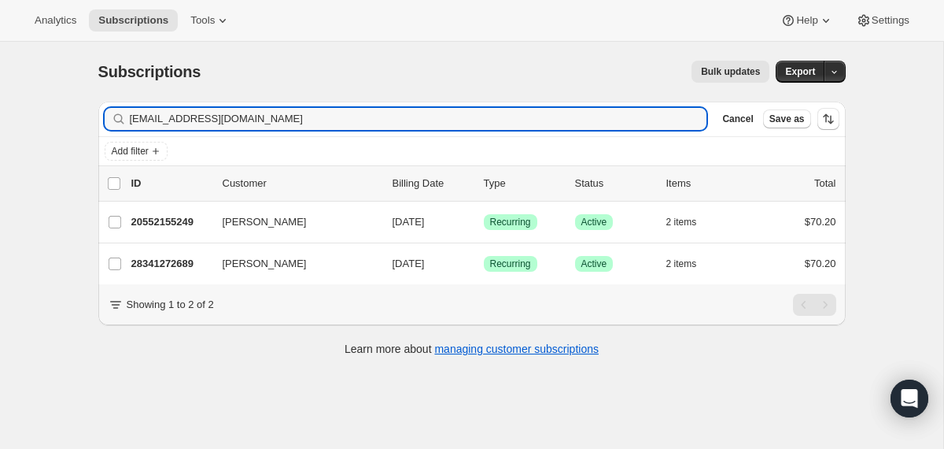
type input "[EMAIL_ADDRESS][DOMAIN_NAME]"
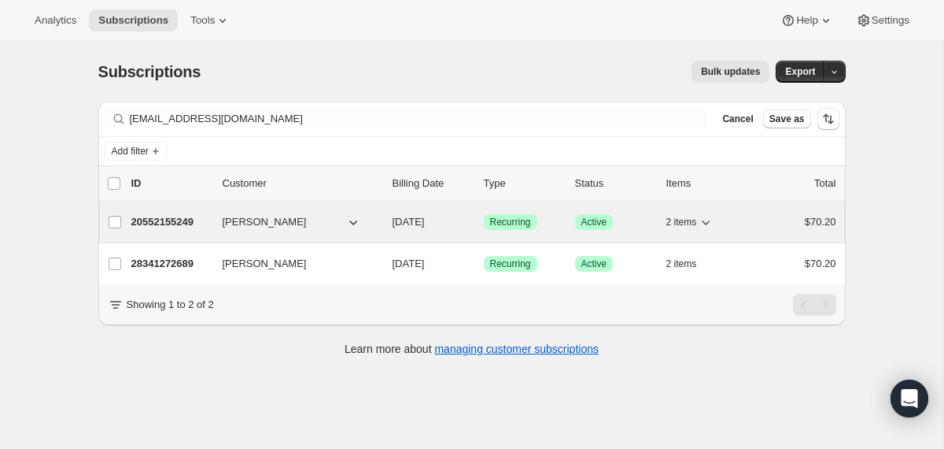
click at [373, 216] on div "[PERSON_NAME]" at bounding box center [301, 222] width 157 height 16
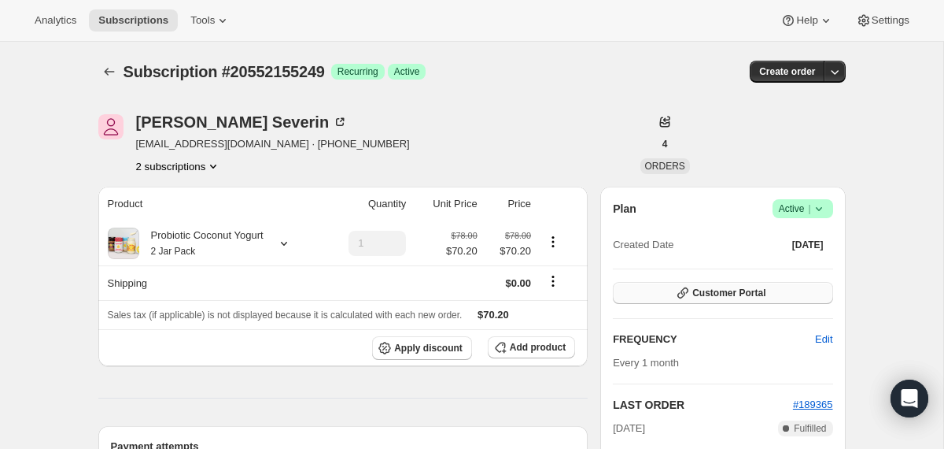
click at [780, 289] on button "Customer Portal" at bounding box center [723, 293] width 220 height 22
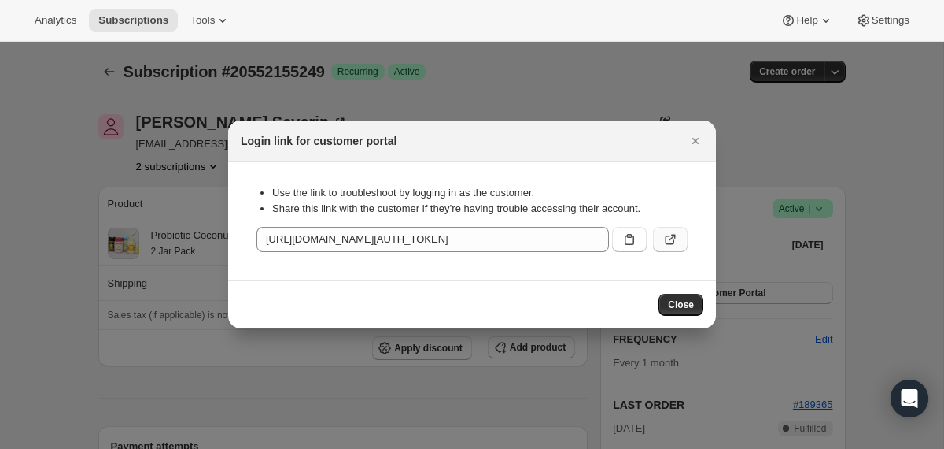
click at [665, 238] on icon ":r51u:" at bounding box center [671, 239] width 16 height 16
click at [148, 303] on div at bounding box center [472, 224] width 944 height 449
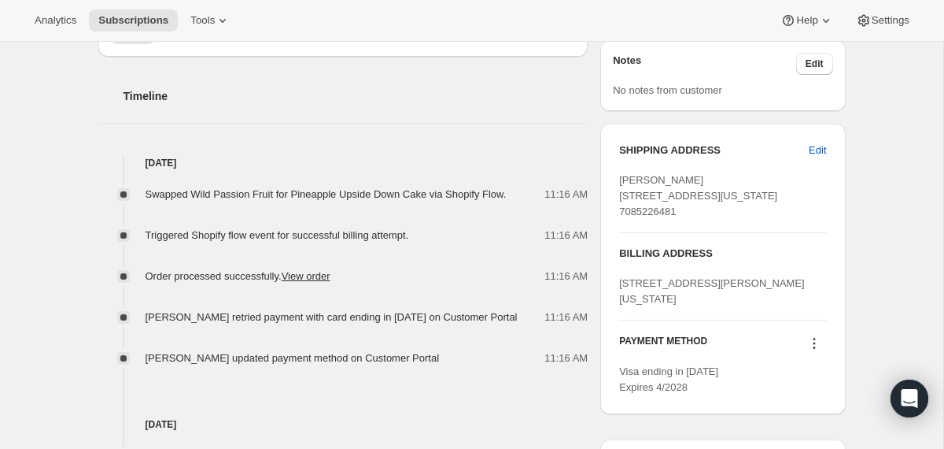
scroll to position [551, 0]
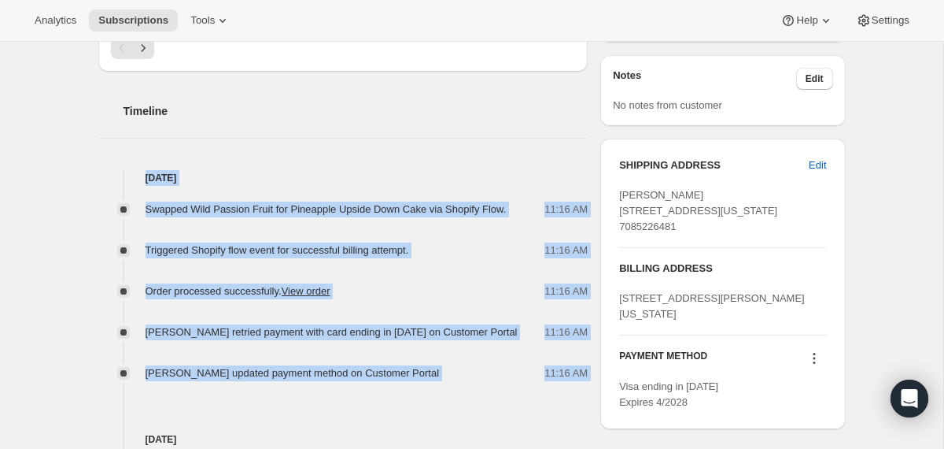
drag, startPoint x: 470, startPoint y: 383, endPoint x: 446, endPoint y: 114, distance: 270.2
copy div "[DATE] Swapped Wild Passion Fruit for Pineapple Upside Down Cake via Shopify Fl…"
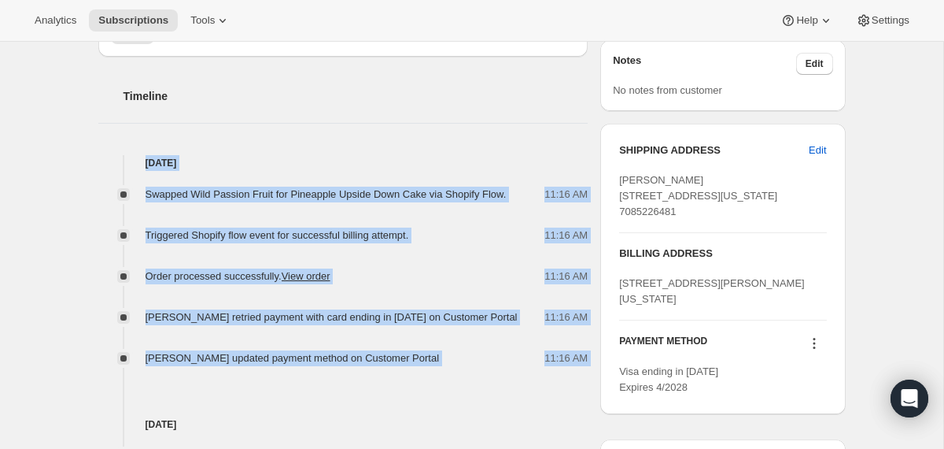
scroll to position [0, 0]
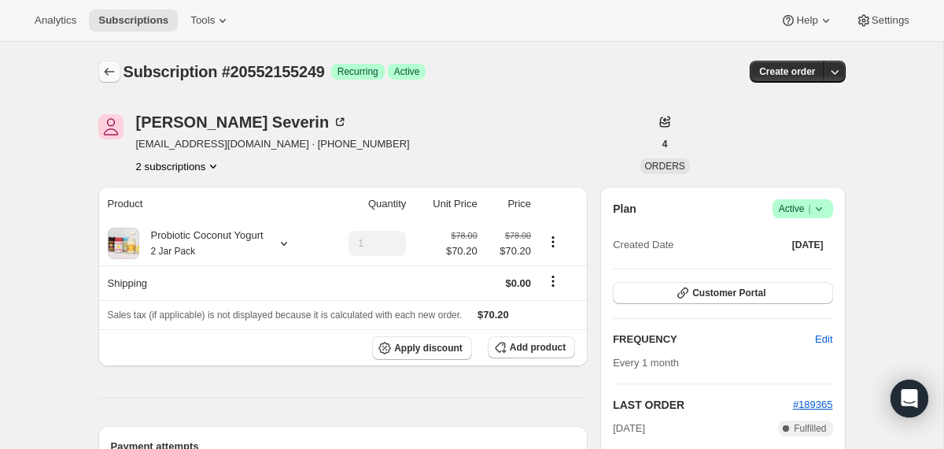
click at [111, 65] on icon "Subscriptions" at bounding box center [110, 72] width 16 height 16
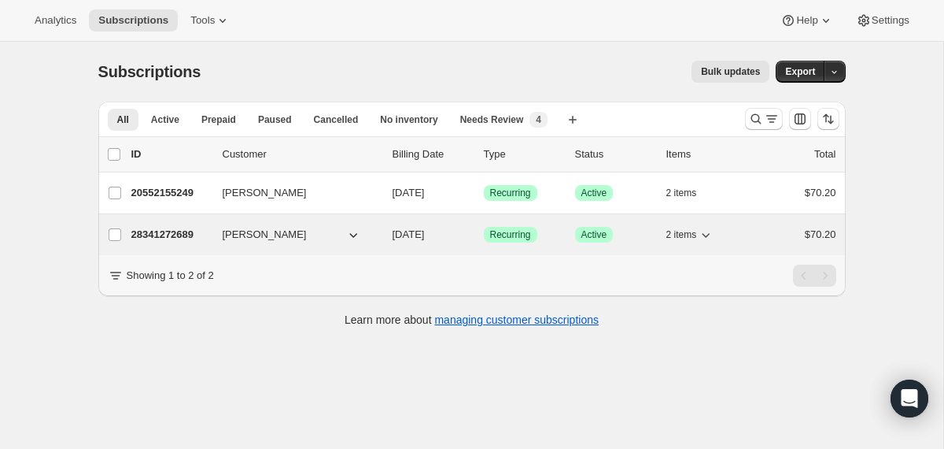
click at [379, 228] on div "[PERSON_NAME]" at bounding box center [301, 235] width 157 height 16
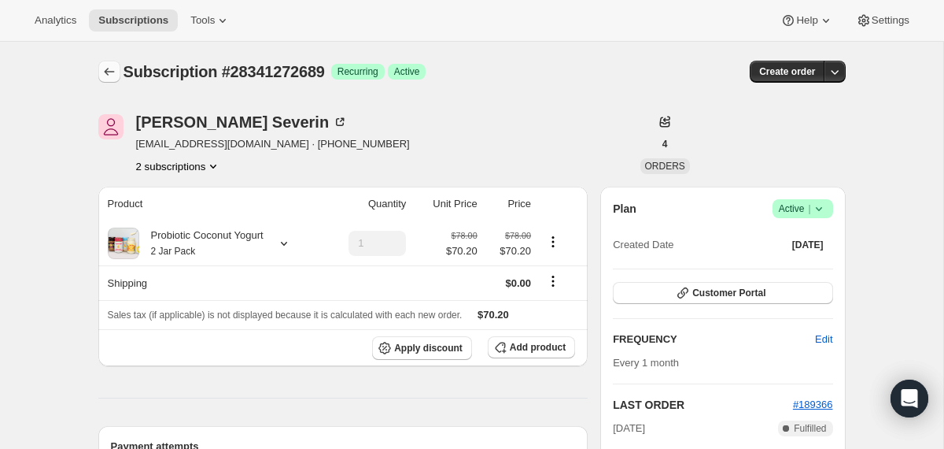
click at [109, 64] on icon "Subscriptions" at bounding box center [110, 72] width 16 height 16
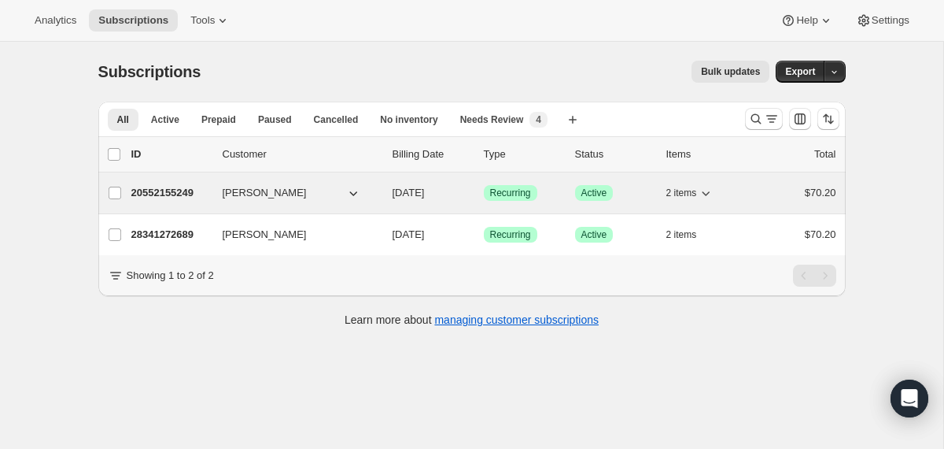
click at [382, 190] on div "20552155249 [PERSON_NAME] [DATE] Success Recurring Success Active 2 items $70.20" at bounding box center [483, 193] width 705 height 22
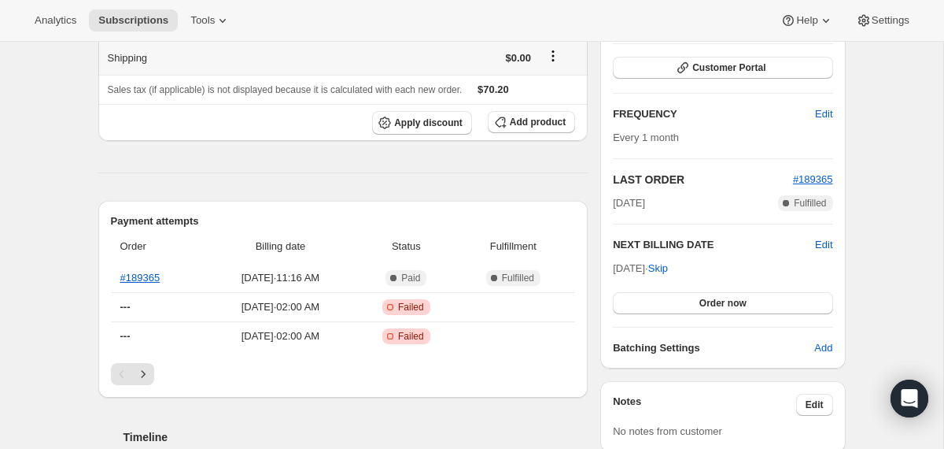
scroll to position [226, 0]
click at [146, 372] on icon "Next" at bounding box center [143, 373] width 16 height 16
click at [145, 369] on icon "Next" at bounding box center [143, 373] width 16 height 16
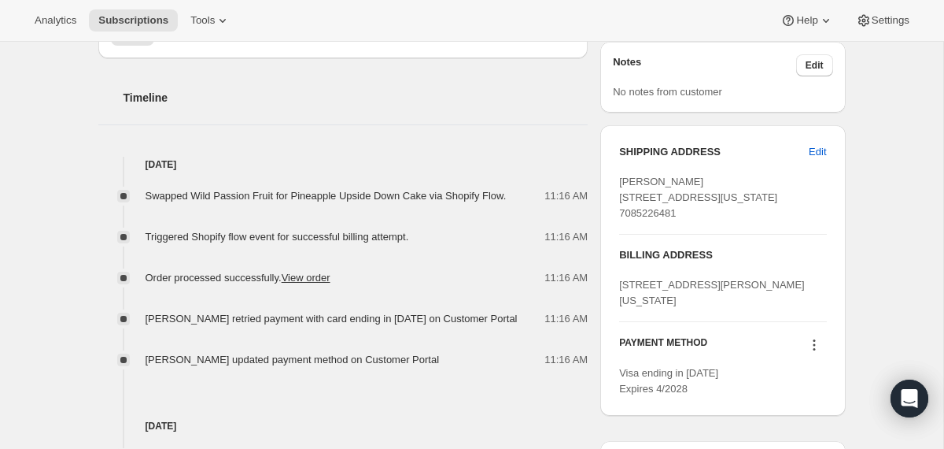
scroll to position [568, 0]
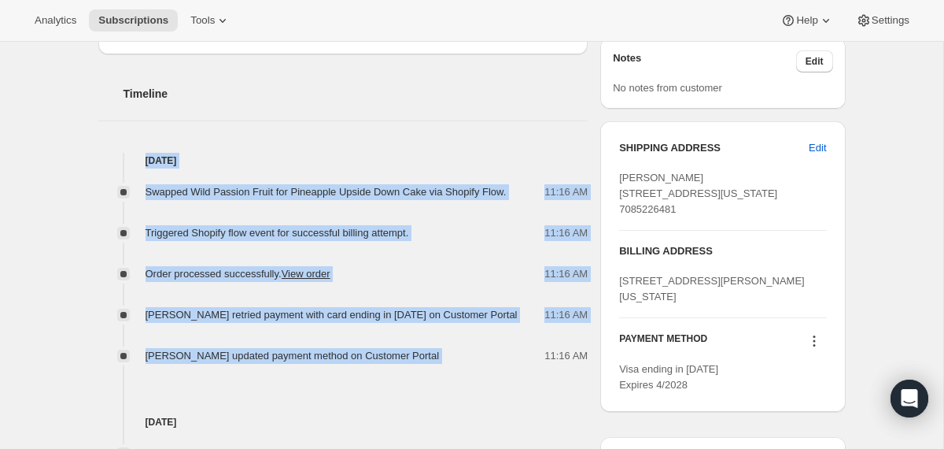
drag, startPoint x: 449, startPoint y: 360, endPoint x: 434, endPoint y: 123, distance: 238.1
copy div "[DATE] Swapped Wild Passion Fruit for Pineapple Upside Down Cake via Shopify Fl…"
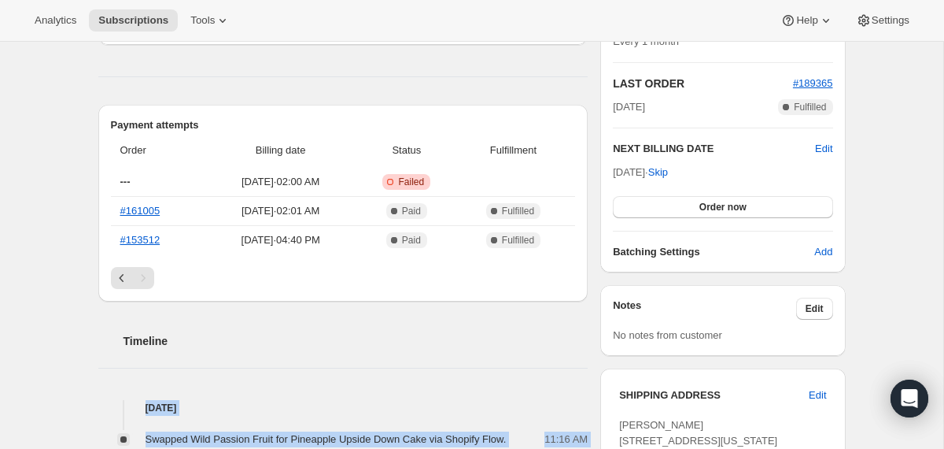
scroll to position [0, 0]
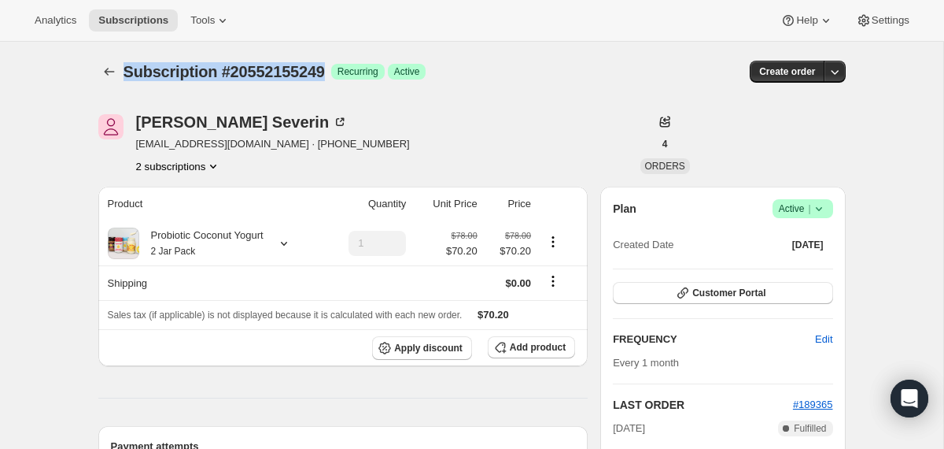
drag, startPoint x: 338, startPoint y: 71, endPoint x: 125, endPoint y: 73, distance: 213.3
click at [125, 73] on span "Subscription #20552155249" at bounding box center [224, 71] width 201 height 17
copy span "Subscription #20552155249"
click at [107, 73] on icon "Subscriptions" at bounding box center [110, 72] width 16 height 16
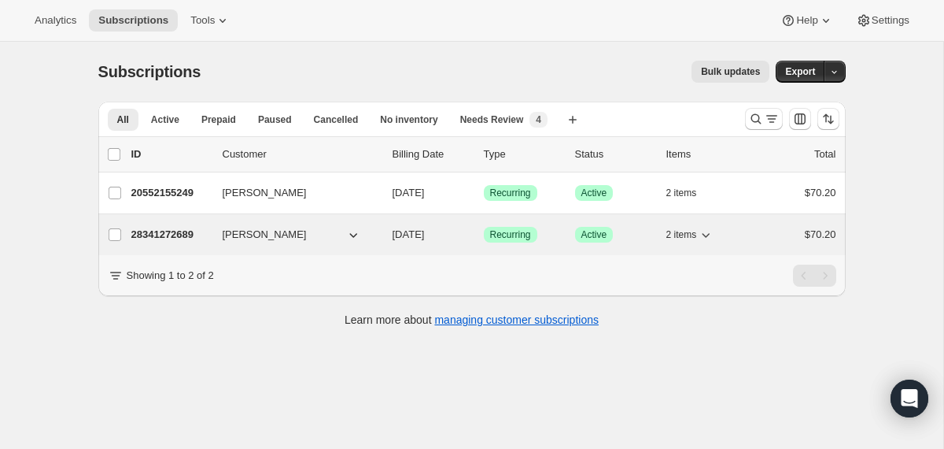
click at [381, 234] on div "28341272689 [PERSON_NAME] [DATE] Success Recurring Success Active 2 items $70.20" at bounding box center [483, 235] width 705 height 22
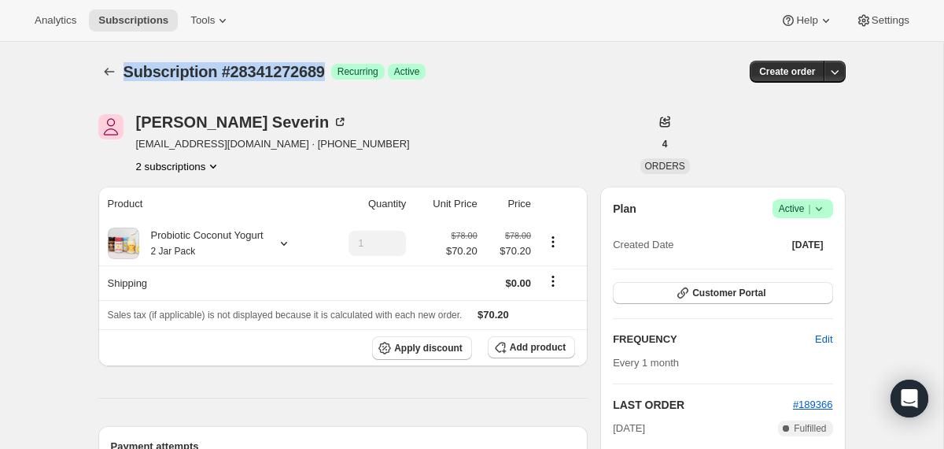
drag, startPoint x: 341, startPoint y: 72, endPoint x: 124, endPoint y: 68, distance: 216.5
click at [124, 68] on div "Subscription #28341272689 Success Recurring Success Active" at bounding box center [352, 72] width 456 height 22
copy span "Subscription #28341272689"
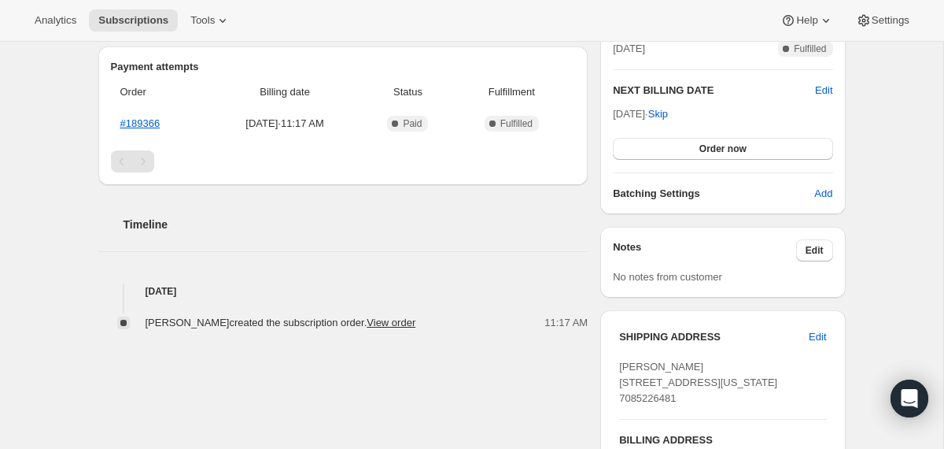
scroll to position [380, 0]
drag, startPoint x: 438, startPoint y: 323, endPoint x: 435, endPoint y: 314, distance: 9.2
click at [435, 314] on div "11:17 AM" at bounding box center [506, 322] width 163 height 16
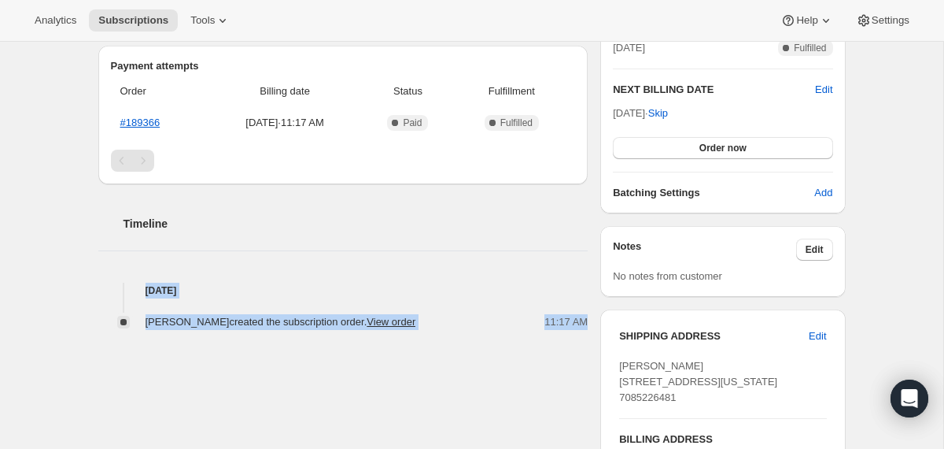
drag, startPoint x: 591, startPoint y: 321, endPoint x: 401, endPoint y: 274, distance: 195.5
click at [401, 274] on div "[PERSON_NAME] [EMAIL_ADDRESS][DOMAIN_NAME] · [PHONE_NUMBER] 2 subscriptions 4 O…" at bounding box center [466, 194] width 760 height 971
copy div "[DATE] [PERSON_NAME] created the subscription order. View order 11:17 AM"
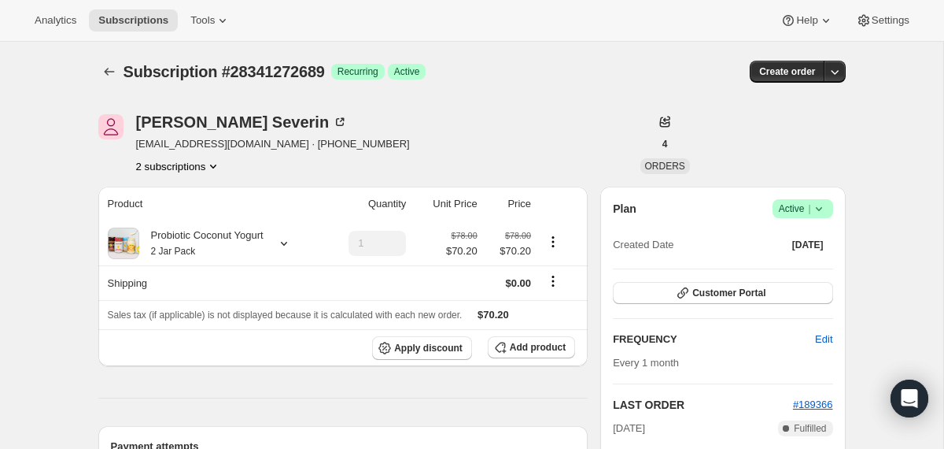
click at [818, 203] on icon at bounding box center [819, 209] width 16 height 16
click at [781, 267] on span "Cancel subscription" at bounding box center [796, 266] width 89 height 12
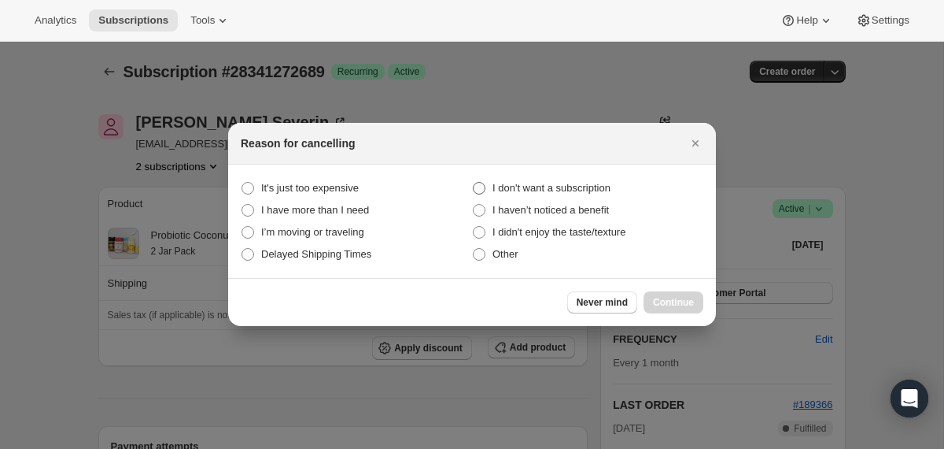
click at [575, 182] on span "I don't want a subscription" at bounding box center [552, 188] width 118 height 12
click at [474, 182] on subscription "I don't want a subscription" at bounding box center [473, 182] width 1 height 1
radio subscription "true"
click at [653, 297] on span "Continue" at bounding box center [673, 302] width 41 height 13
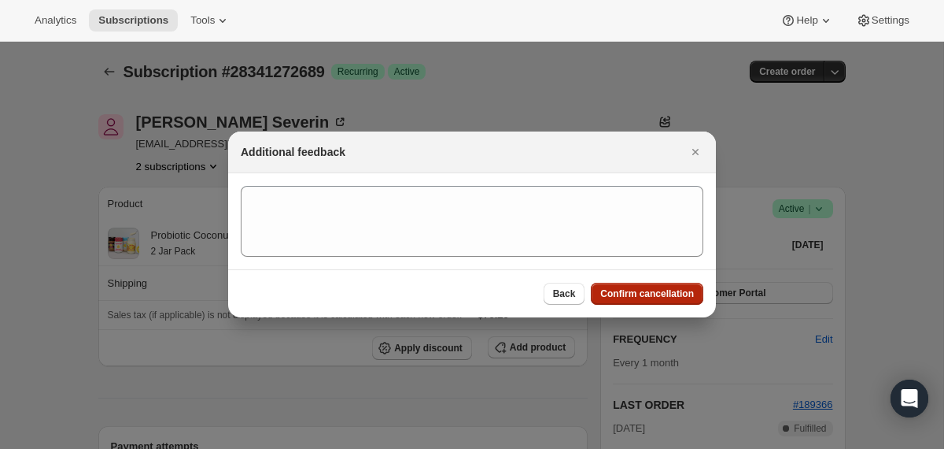
click at [652, 297] on span "Confirm cancellation" at bounding box center [647, 293] width 94 height 13
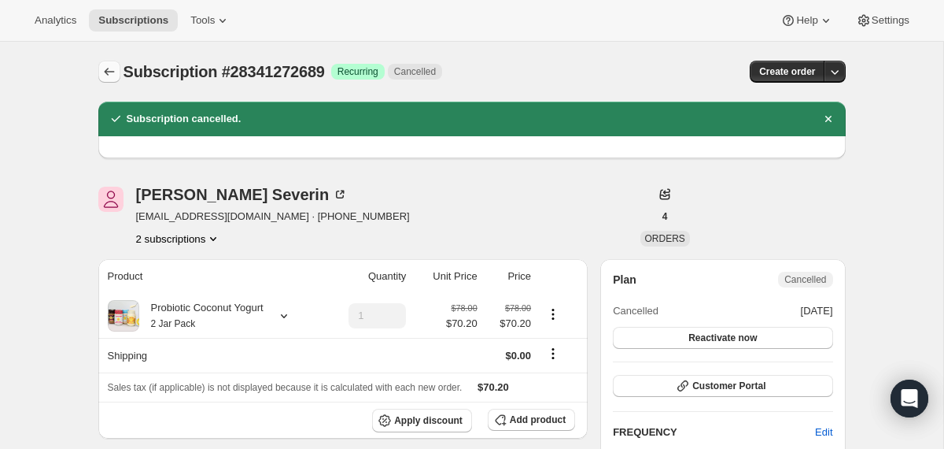
click at [106, 74] on icon "Subscriptions" at bounding box center [109, 72] width 10 height 8
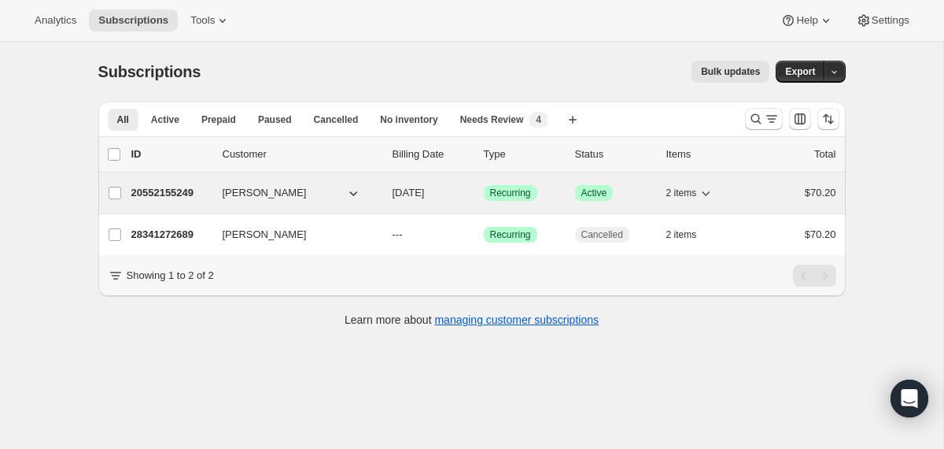
click at [390, 196] on div "20552155249 [PERSON_NAME] [DATE] Success Recurring Success Active 2 items $70.20" at bounding box center [483, 193] width 705 height 22
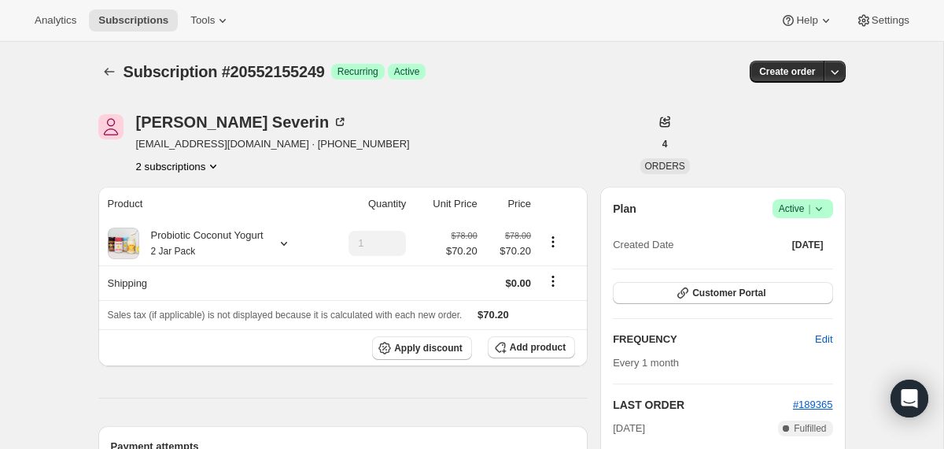
click at [826, 206] on icon at bounding box center [819, 209] width 16 height 16
click at [785, 261] on span "Cancel subscription" at bounding box center [796, 266] width 89 height 12
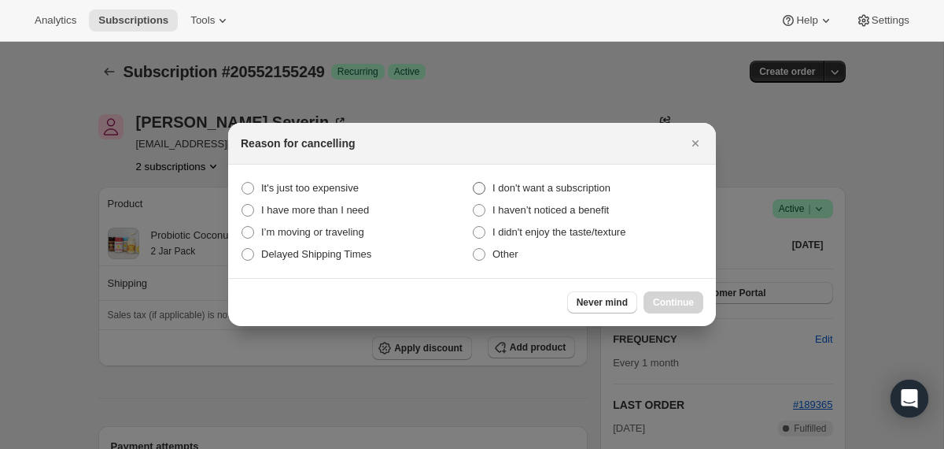
click at [567, 183] on span "I don't want a subscription" at bounding box center [552, 188] width 118 height 12
click at [474, 183] on subscription "I don't want a subscription" at bounding box center [473, 182] width 1 height 1
radio subscription "true"
click at [668, 303] on span "Continue" at bounding box center [673, 302] width 41 height 13
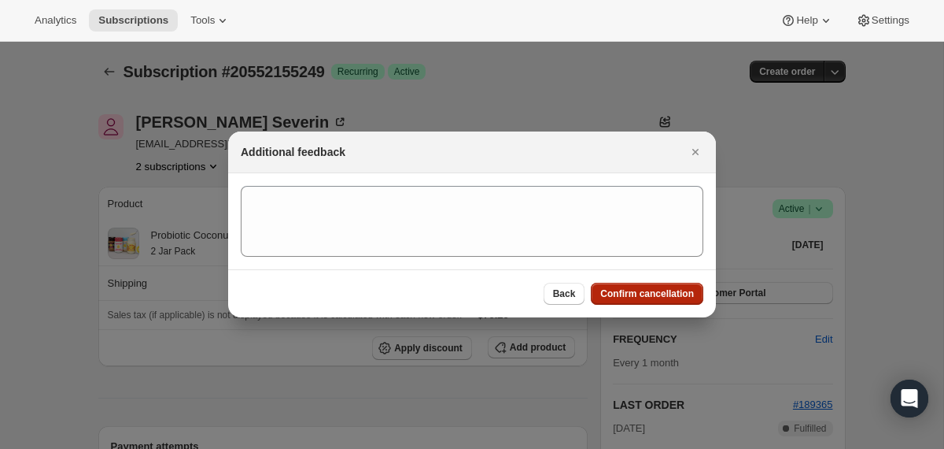
click at [657, 288] on span "Confirm cancellation" at bounding box center [647, 293] width 94 height 13
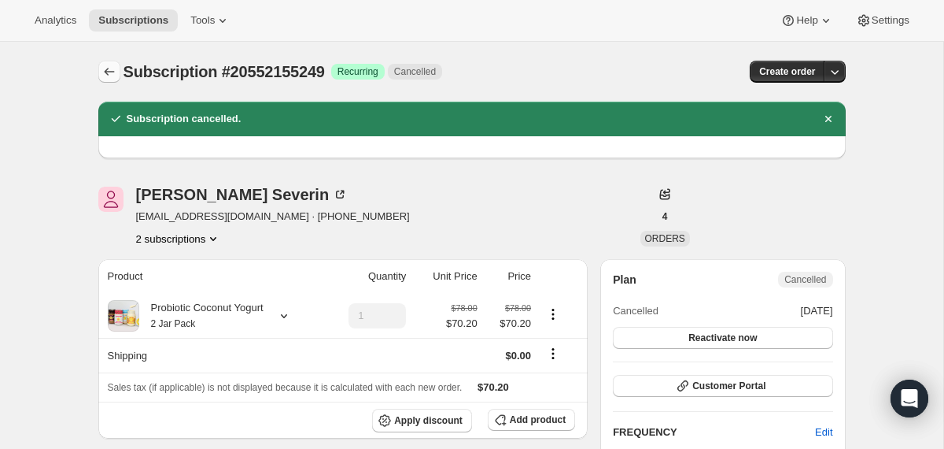
click at [112, 74] on icon "Subscriptions" at bounding box center [110, 72] width 16 height 16
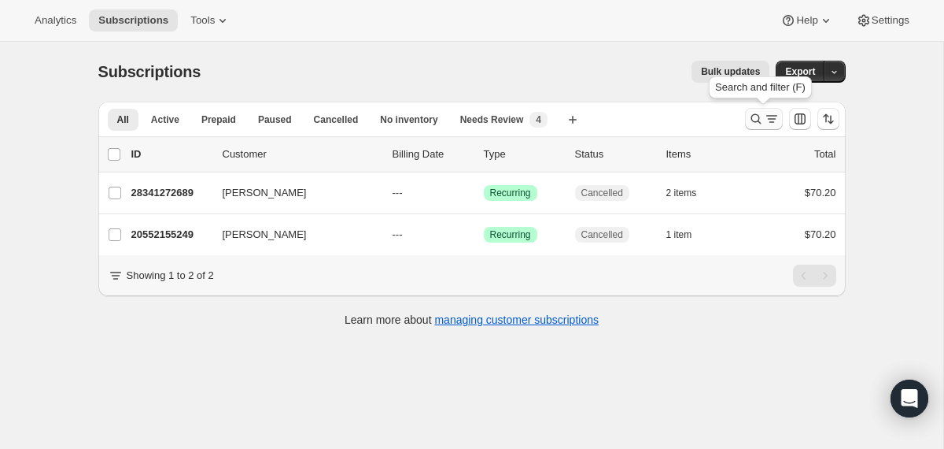
click at [761, 119] on icon "Search and filter results" at bounding box center [756, 119] width 16 height 16
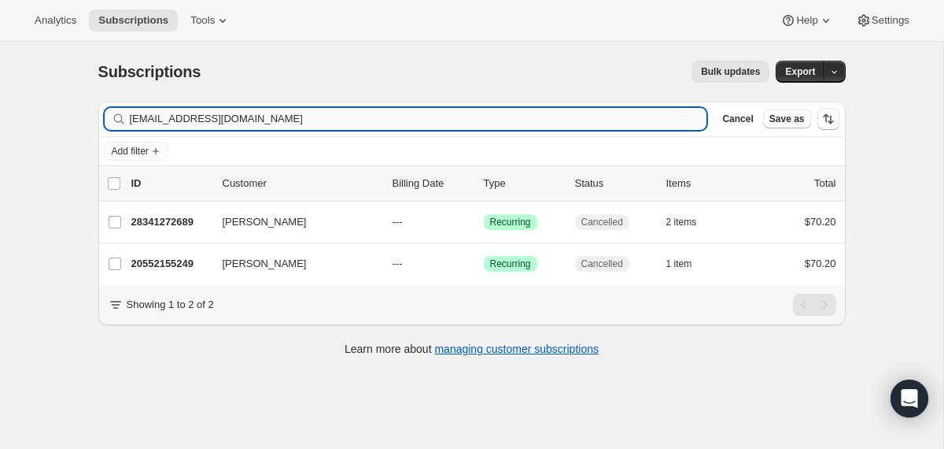
click at [584, 121] on input "[EMAIL_ADDRESS][DOMAIN_NAME]" at bounding box center [419, 119] width 578 height 22
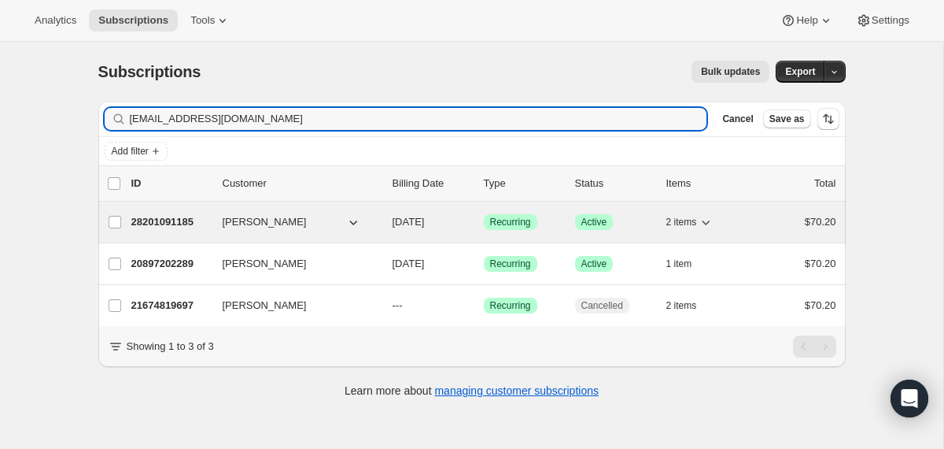
type input "[EMAIL_ADDRESS][DOMAIN_NAME]"
click at [386, 220] on div "28201091185 [PERSON_NAME] [DATE] Success Recurring Success Active 2 items $70.20" at bounding box center [483, 222] width 705 height 22
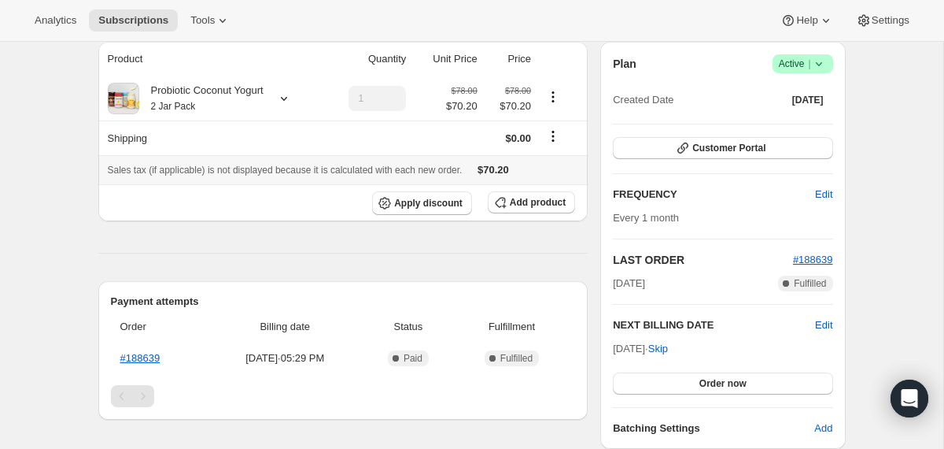
scroll to position [175, 0]
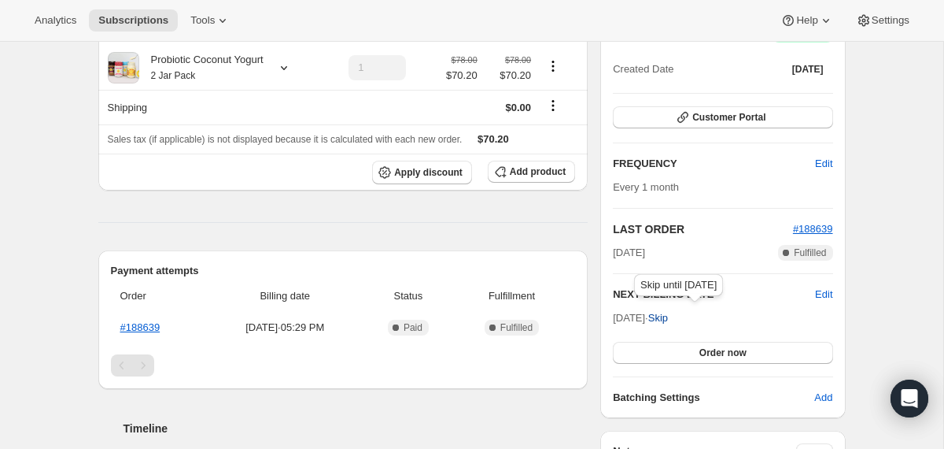
click at [668, 319] on span "Skip" at bounding box center [658, 318] width 20 height 16
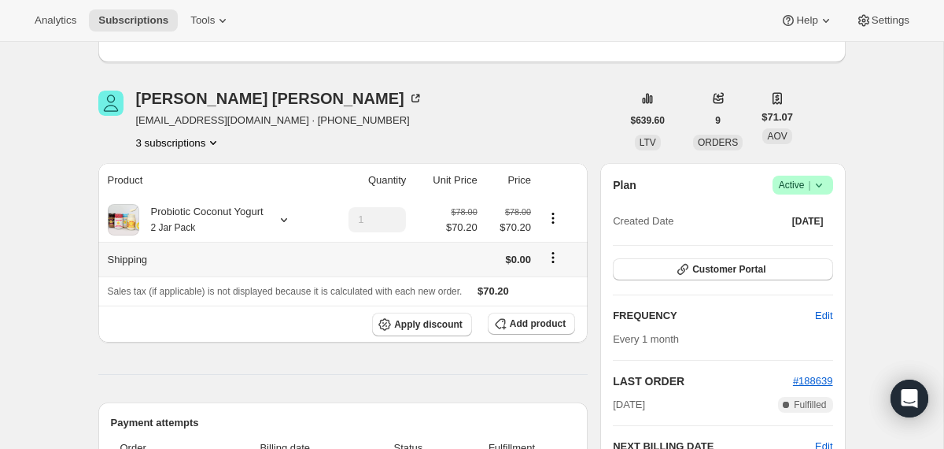
scroll to position [0, 0]
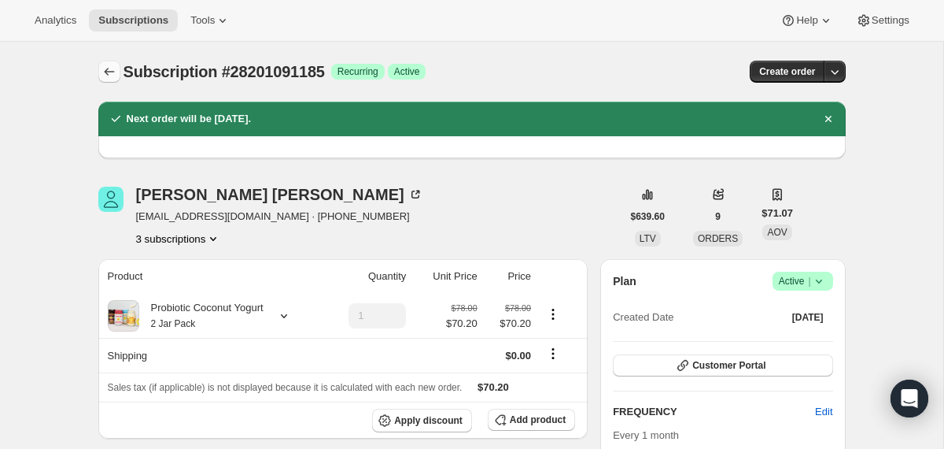
click at [113, 68] on icon "Subscriptions" at bounding box center [110, 72] width 16 height 16
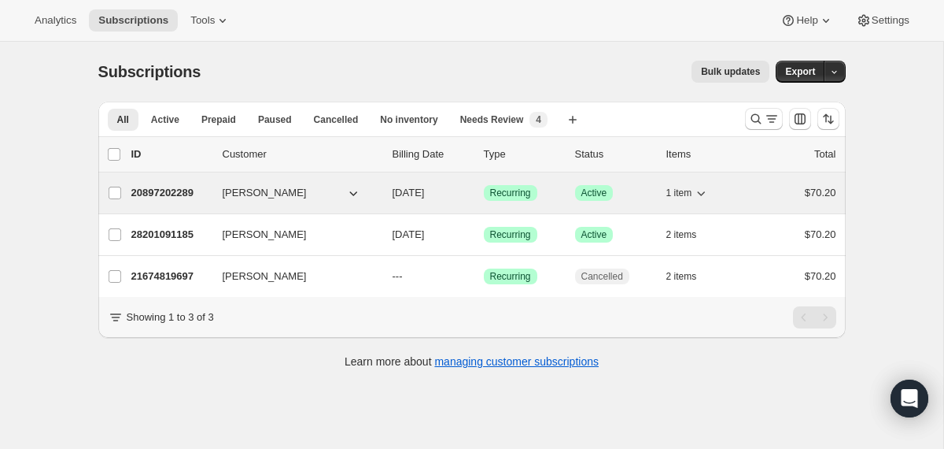
click at [381, 188] on div "20897202289 [PERSON_NAME] [DATE] Success Recurring Success Active 1 item $70.20" at bounding box center [483, 193] width 705 height 22
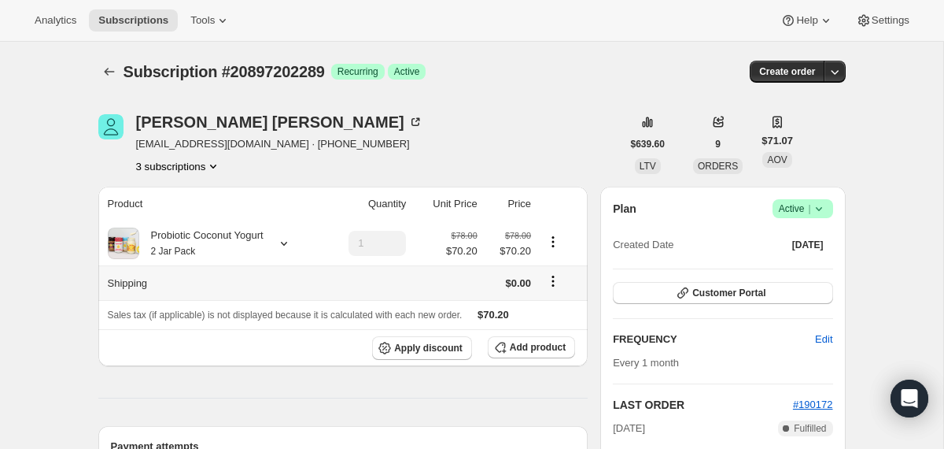
scroll to position [115, 0]
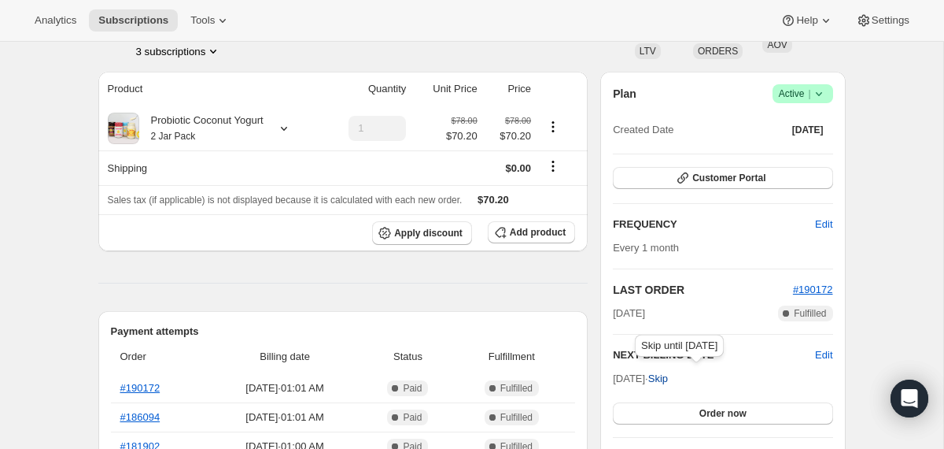
click at [668, 377] on span "Skip" at bounding box center [658, 379] width 20 height 16
